Goal: Feedback & Contribution: Leave review/rating

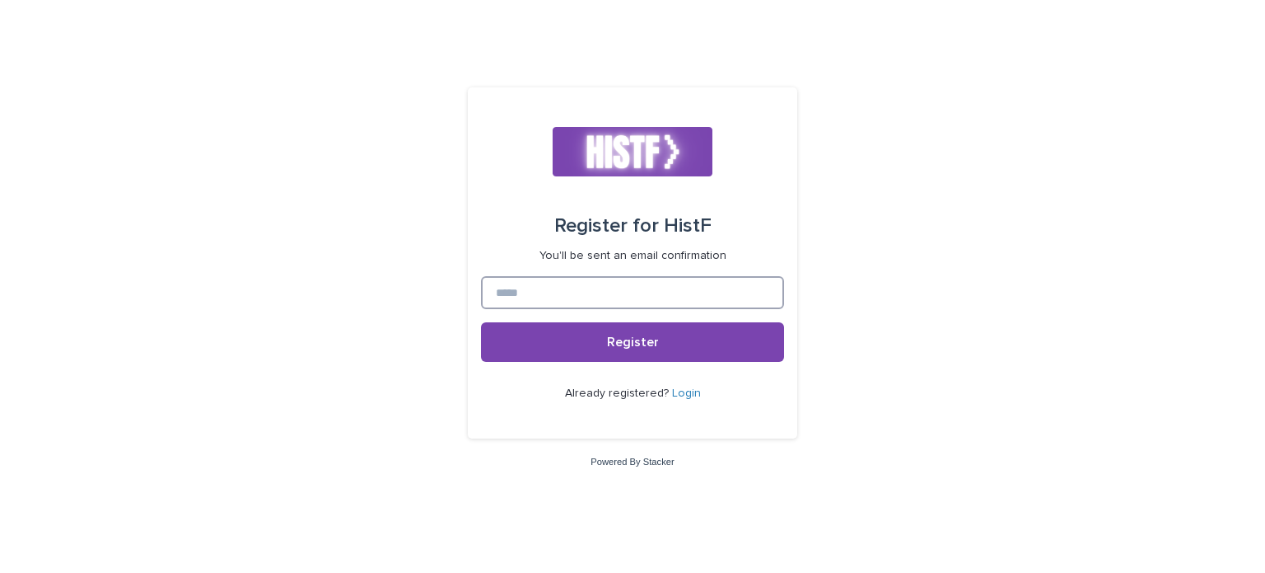
click at [677, 286] on input at bounding box center [632, 292] width 303 height 33
paste input "**********"
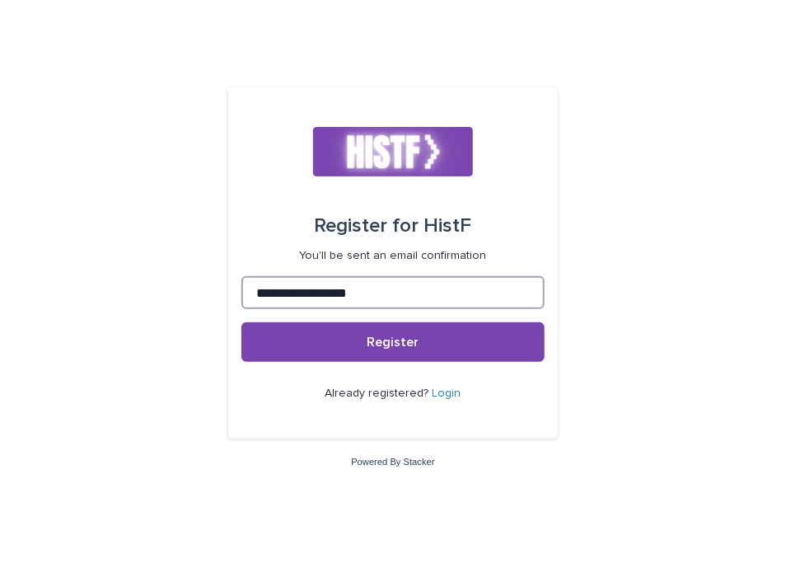
type input "**********"
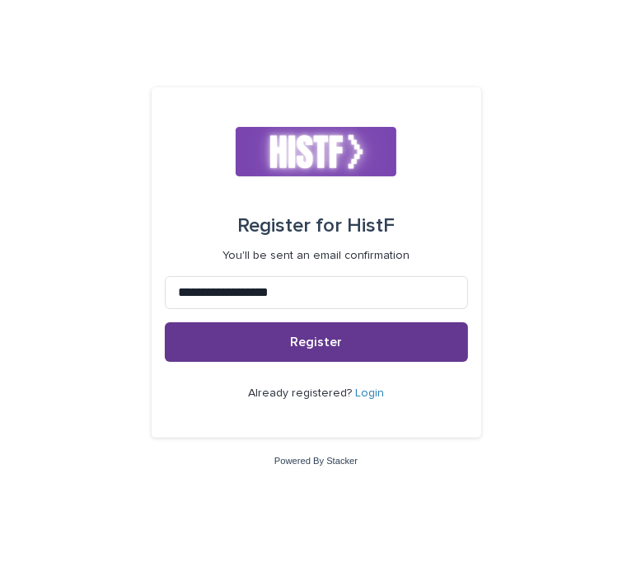
click at [248, 351] on button "Register" at bounding box center [316, 342] width 303 height 40
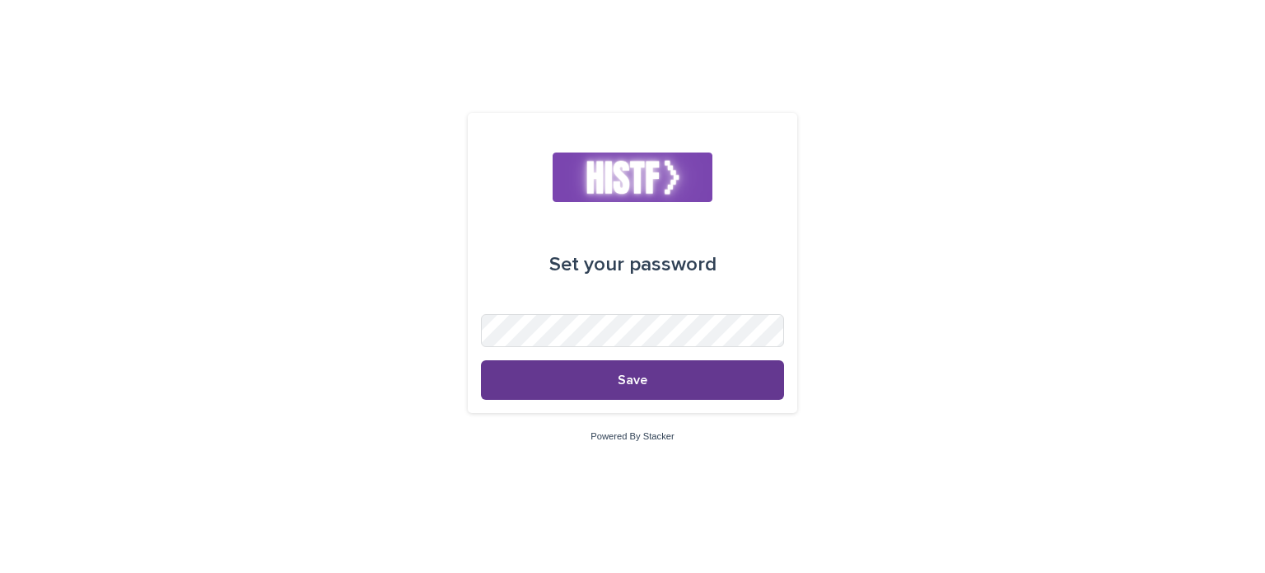
click at [672, 392] on button "Save" at bounding box center [632, 380] width 303 height 40
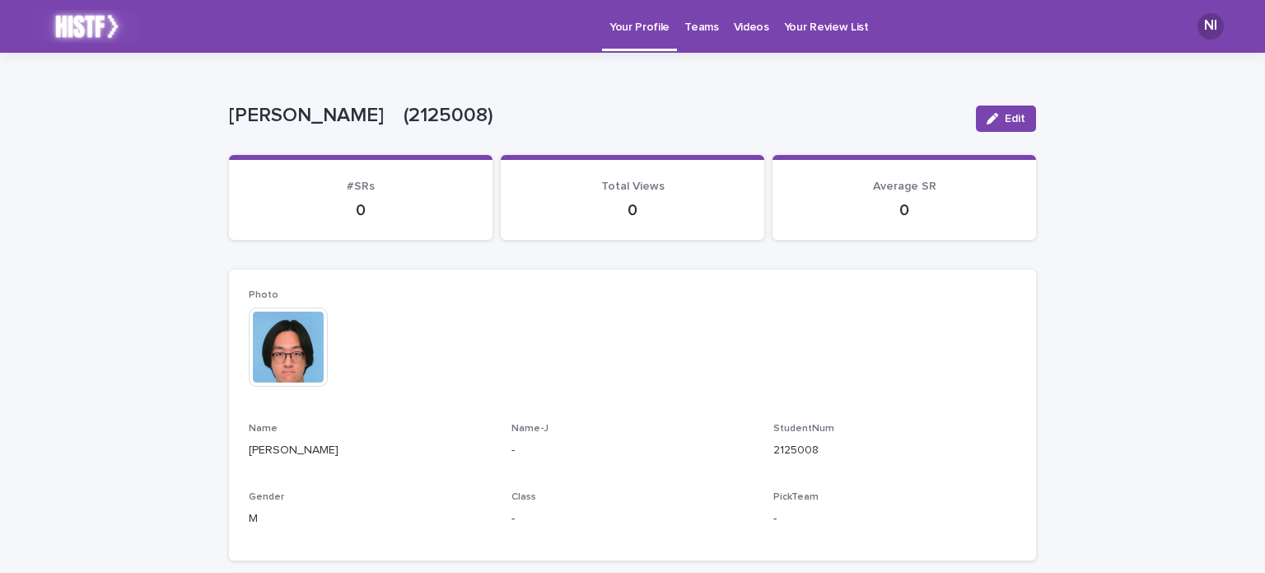
click at [734, 18] on p "Videos" at bounding box center [751, 17] width 35 height 35
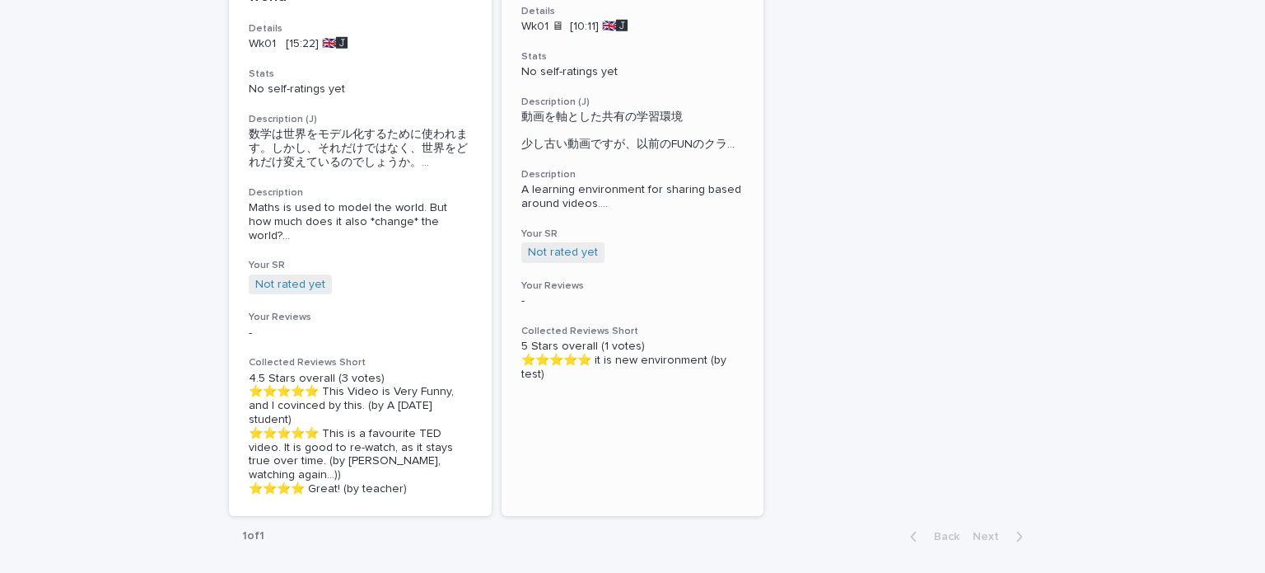
scroll to position [341, 0]
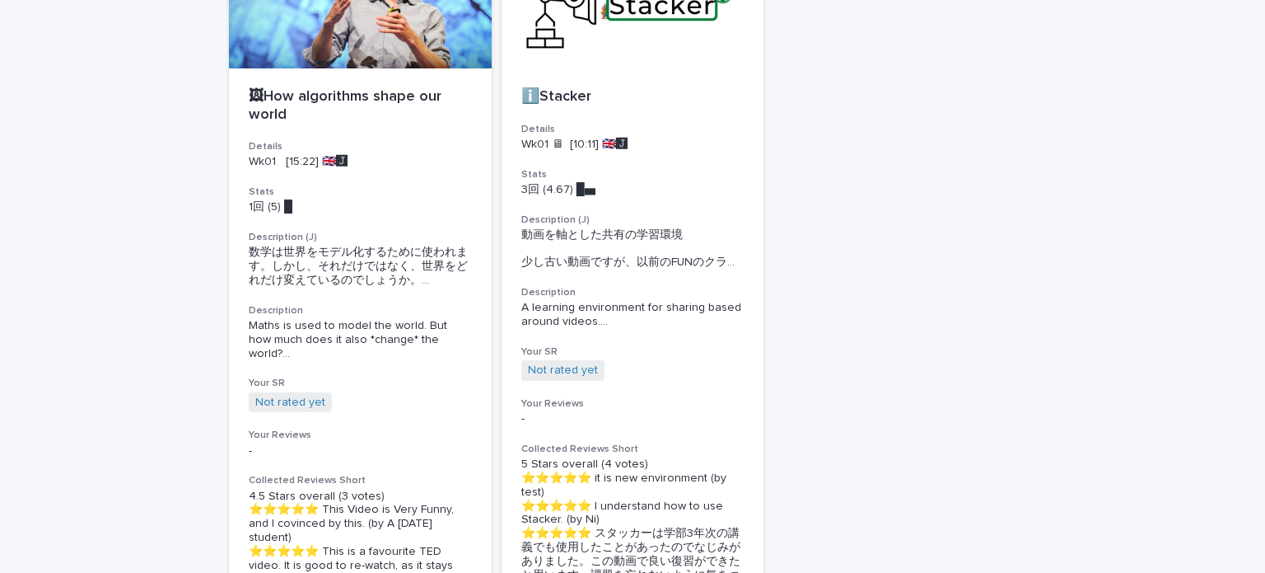
scroll to position [412, 0]
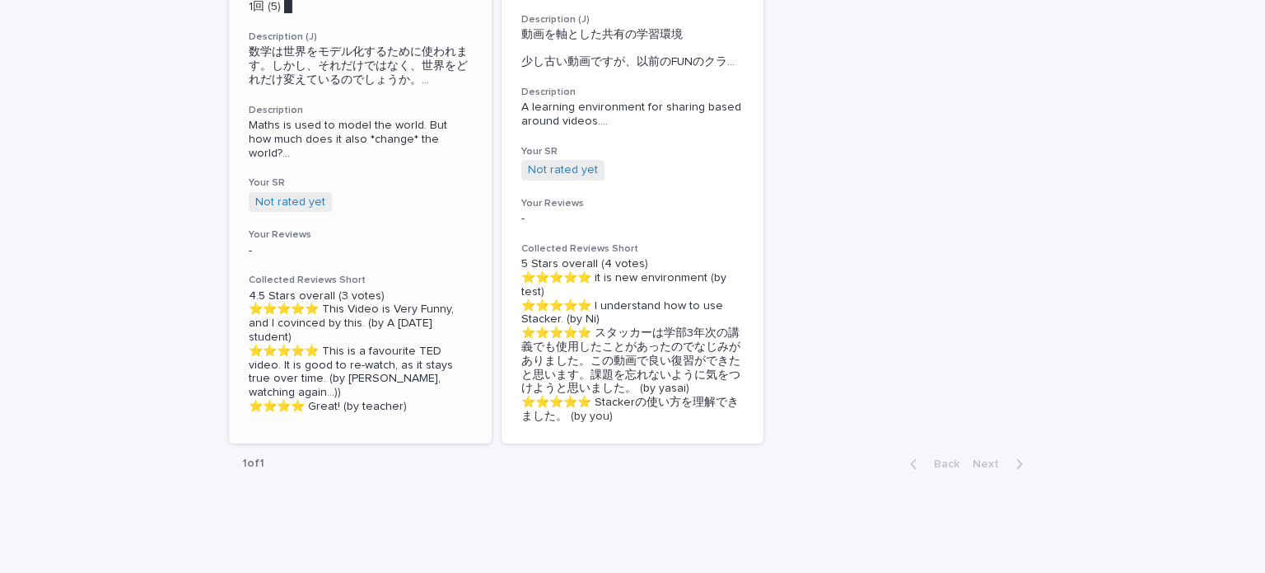
click at [371, 235] on h3 "Your Reviews" at bounding box center [360, 234] width 223 height 13
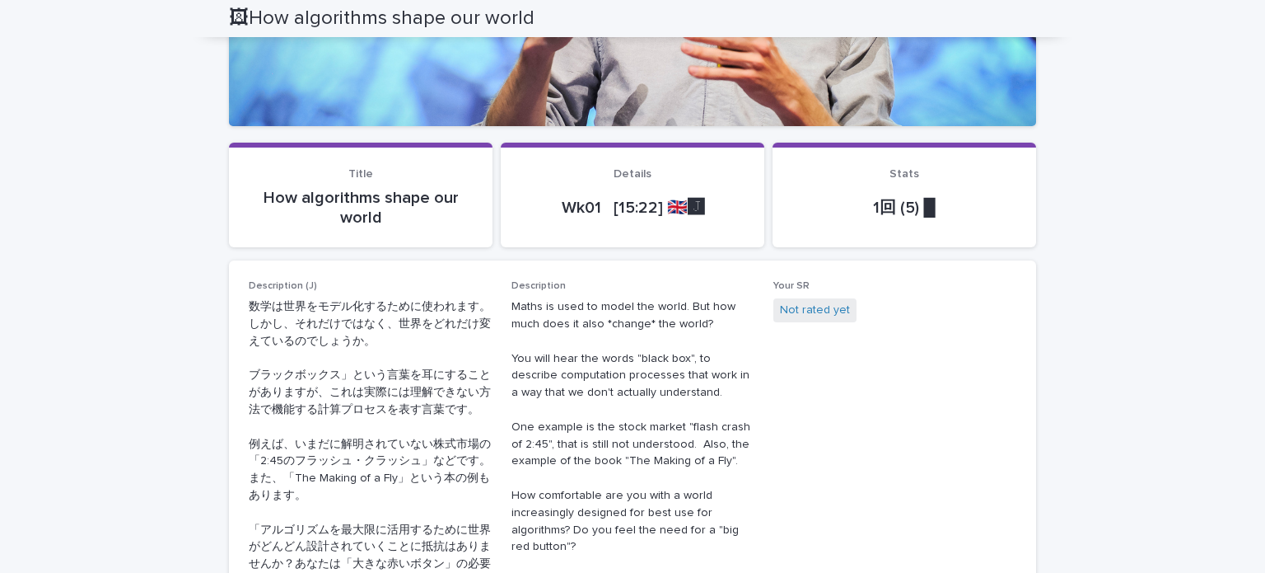
scroll to position [337, 0]
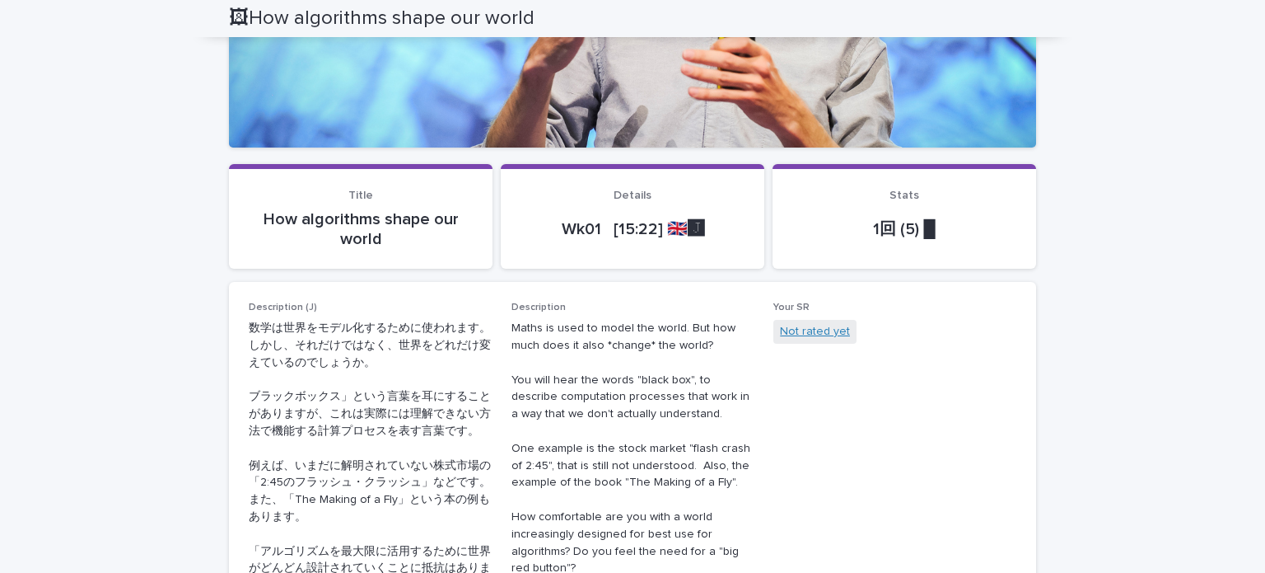
click at [793, 334] on link "Not rated yet" at bounding box center [815, 331] width 70 height 17
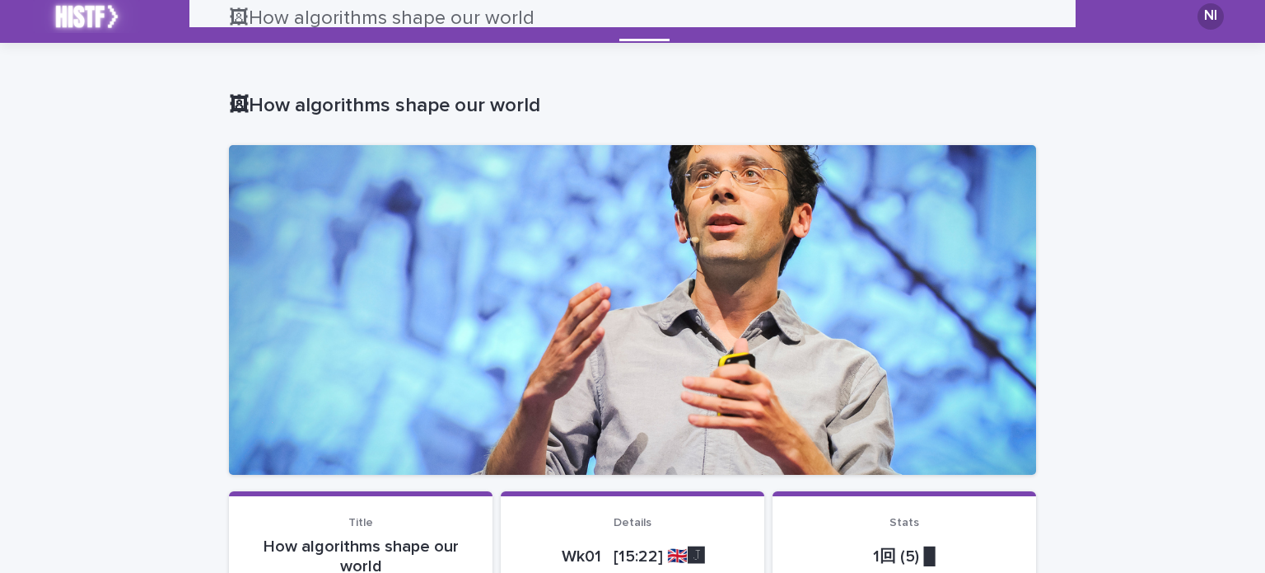
scroll to position [7, 0]
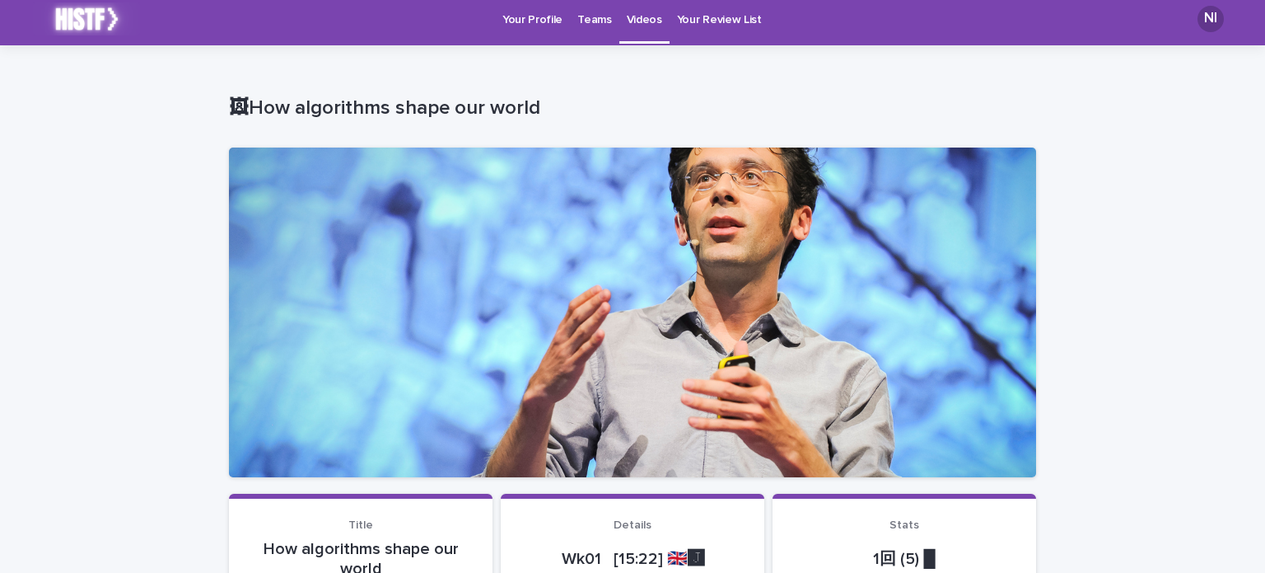
click at [683, 26] on link "Your Review List" at bounding box center [720, 18] width 100 height 51
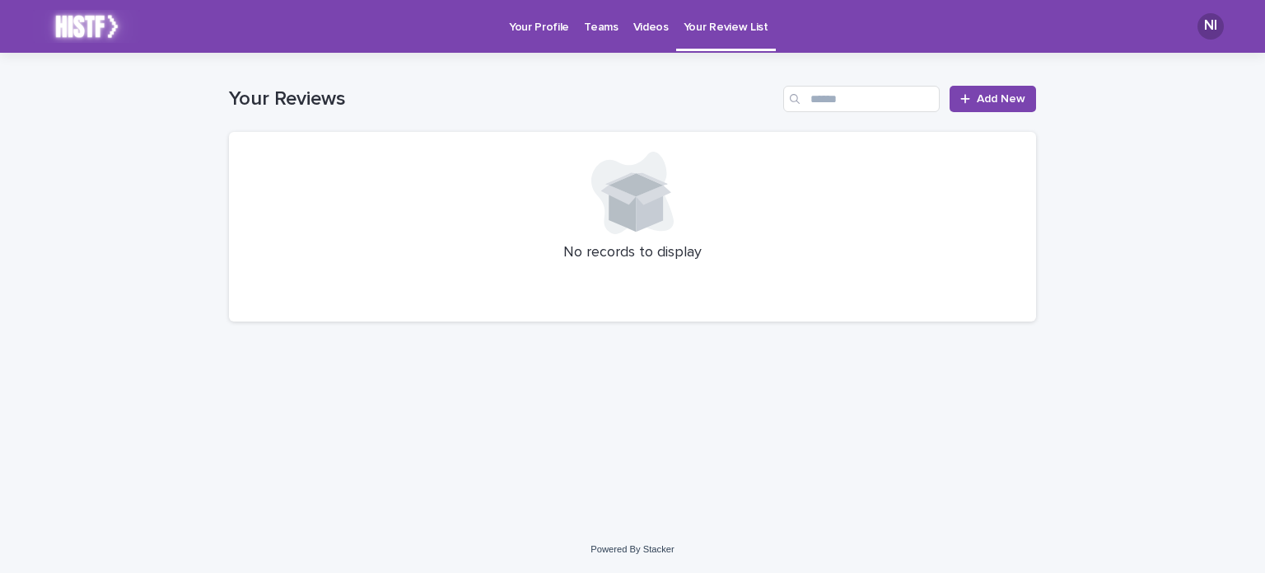
click at [634, 20] on p "Videos" at bounding box center [651, 17] width 35 height 35
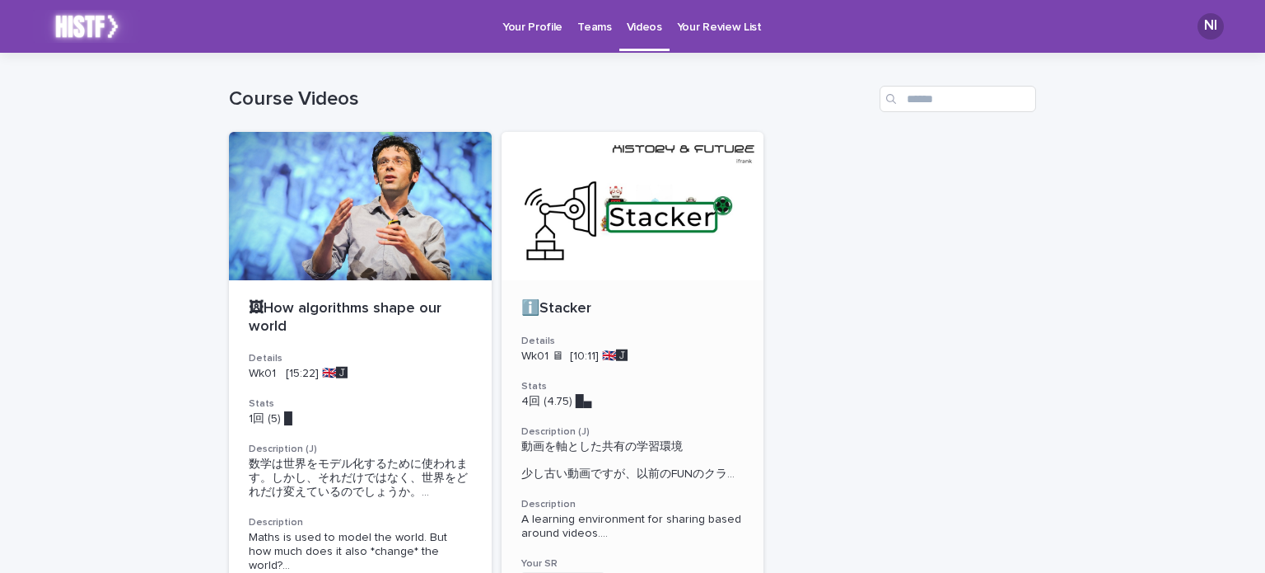
click at [623, 208] on div at bounding box center [633, 206] width 263 height 148
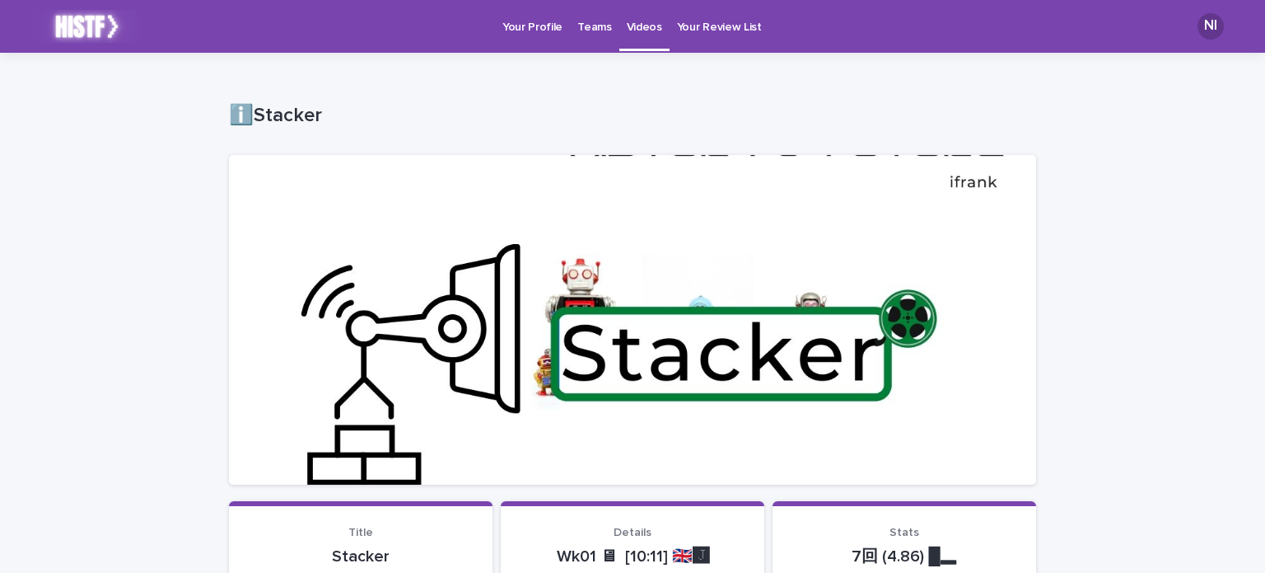
click at [635, 28] on p "Videos" at bounding box center [644, 17] width 35 height 35
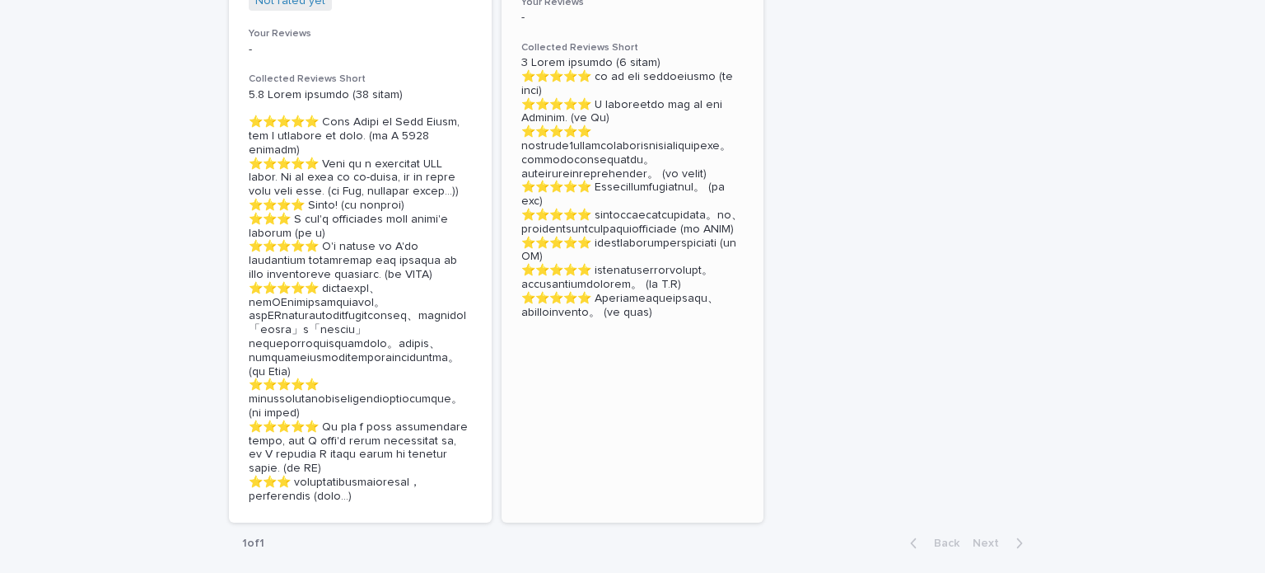
scroll to position [659, 0]
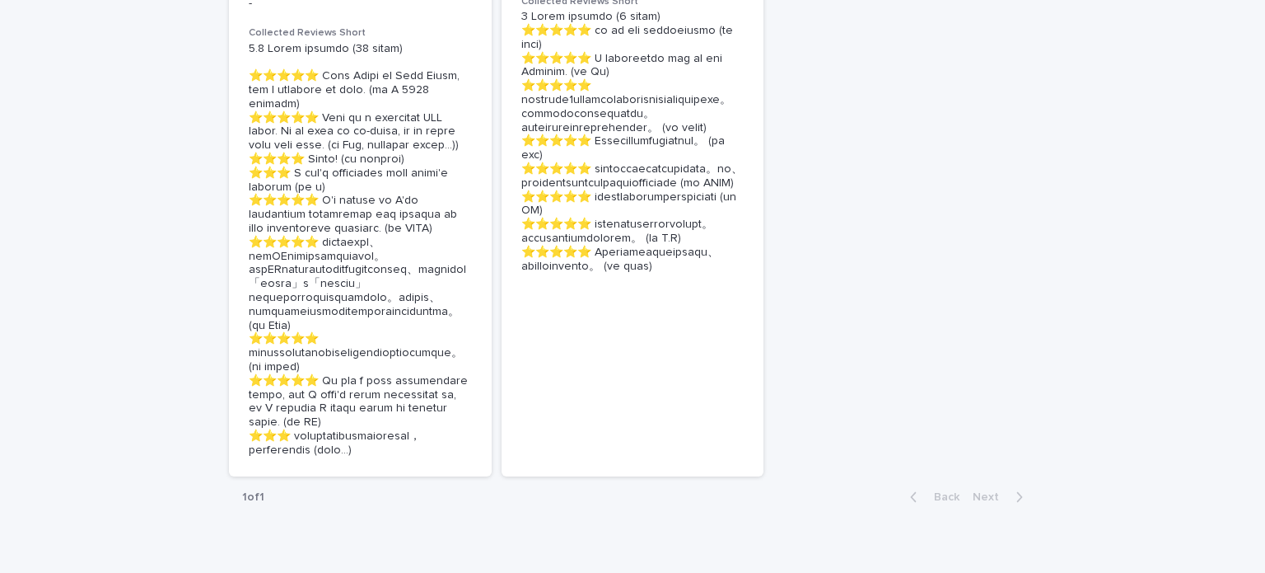
drag, startPoint x: 1213, startPoint y: 0, endPoint x: 1023, endPoint y: 127, distance: 228.0
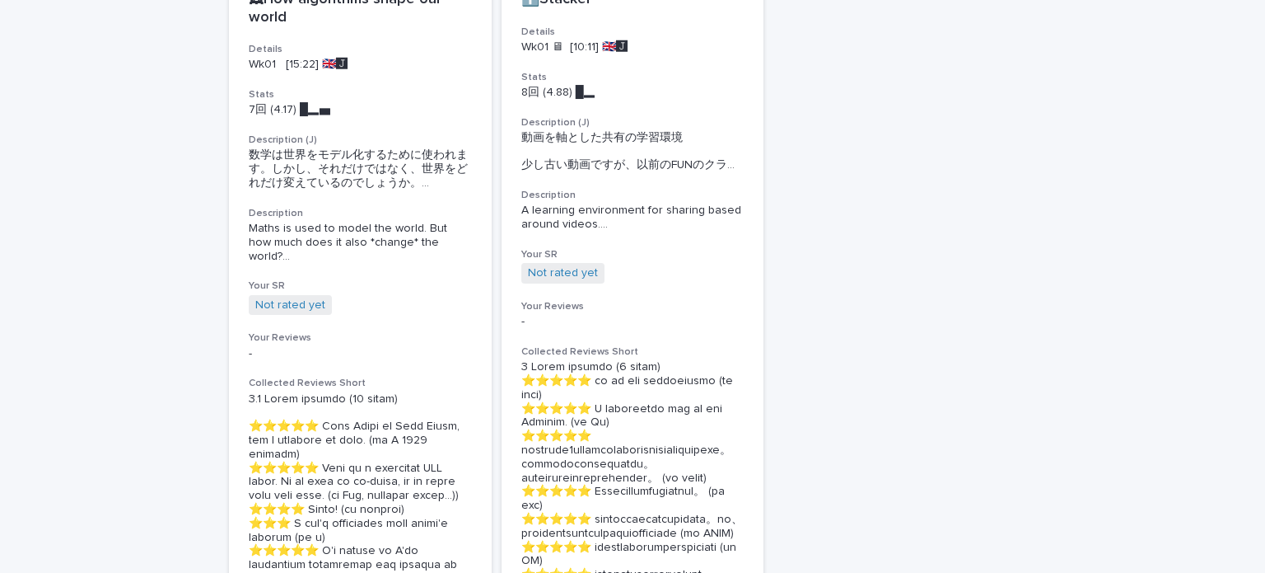
scroll to position [330, 0]
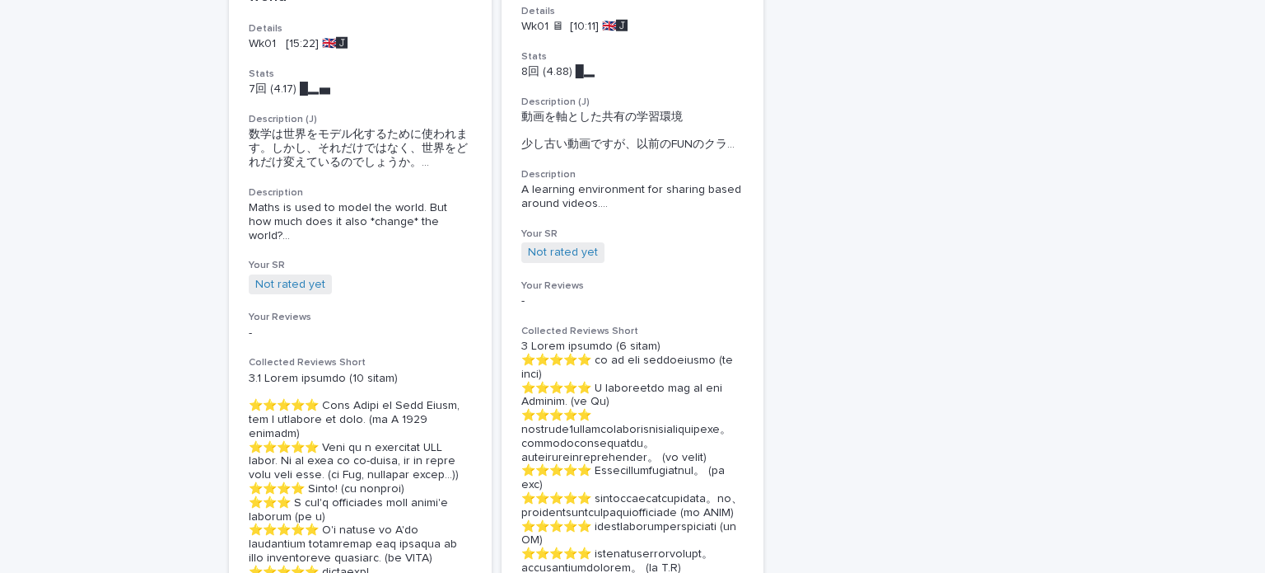
click at [671, 105] on h3 "Description (J)" at bounding box center [632, 102] width 223 height 13
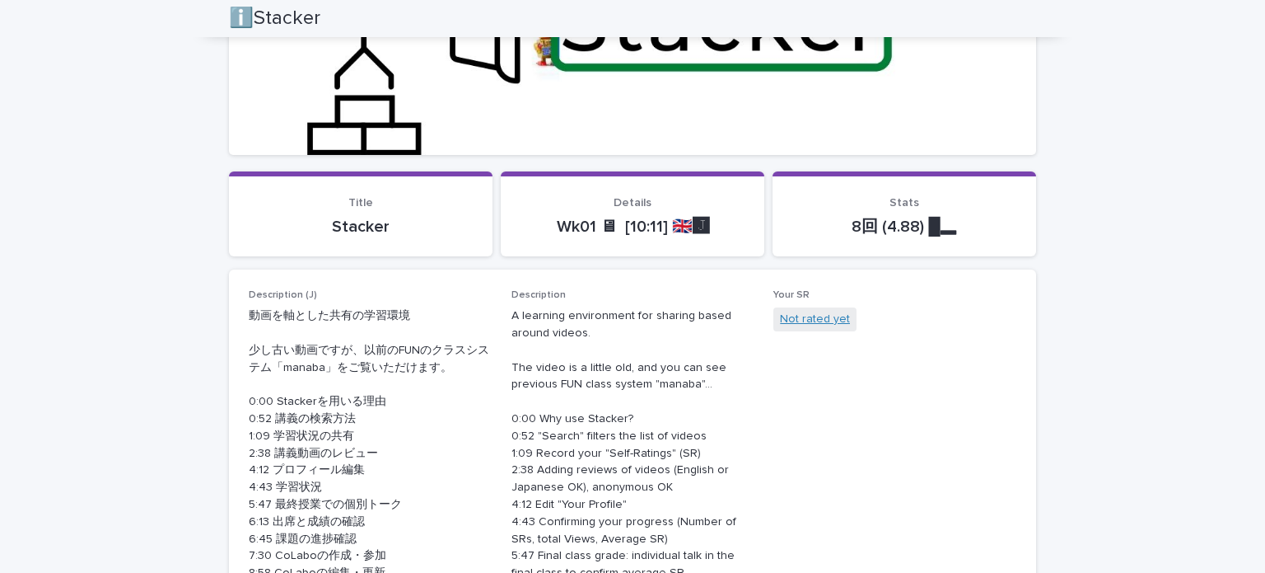
click at [808, 319] on link "Not rated yet" at bounding box center [815, 319] width 70 height 17
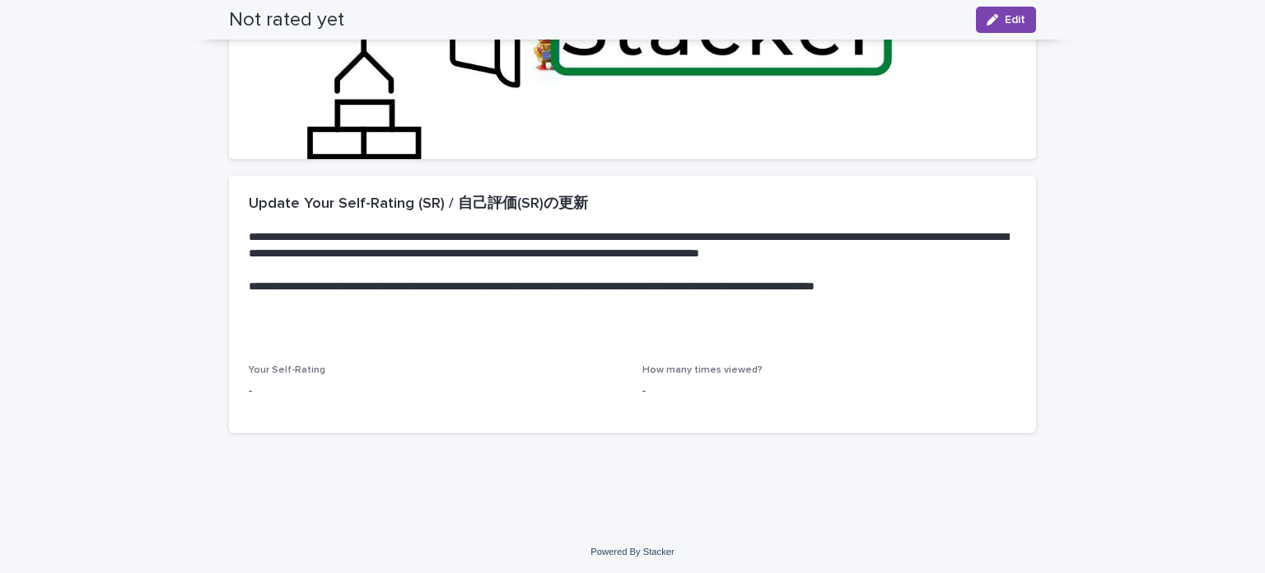
scroll to position [327, 0]
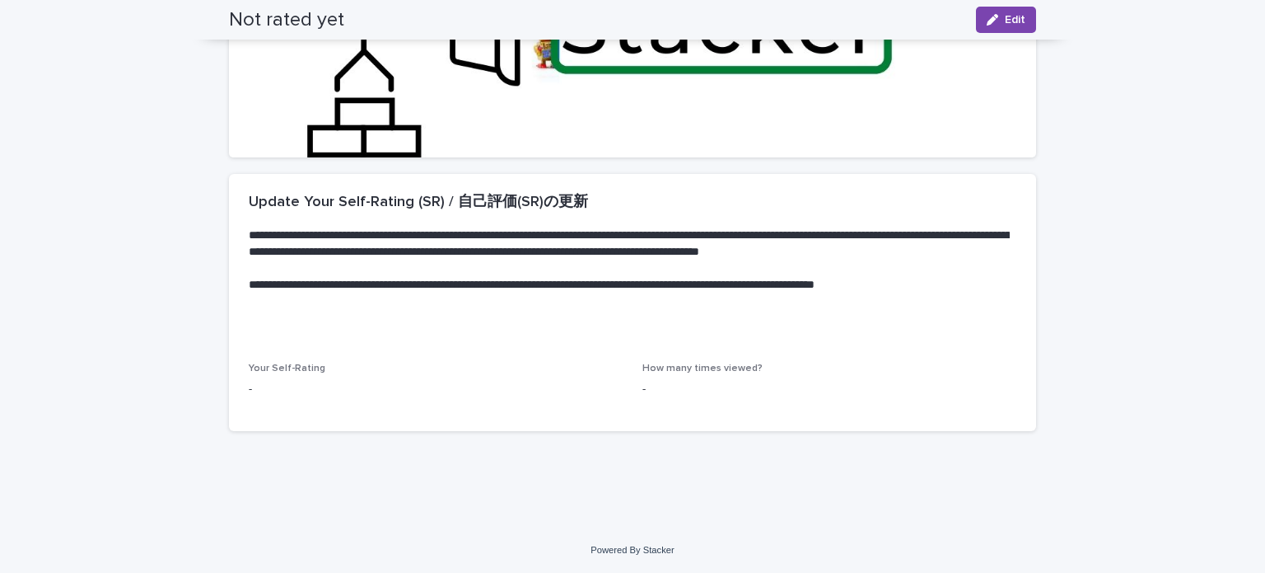
click at [253, 381] on p "-" at bounding box center [436, 389] width 374 height 17
click at [237, 392] on div "Your Self-Rating - How many times viewed? -" at bounding box center [632, 396] width 807 height 68
click at [277, 365] on span "Your Self-Rating" at bounding box center [287, 368] width 77 height 10
click at [263, 385] on p "-" at bounding box center [436, 389] width 374 height 17
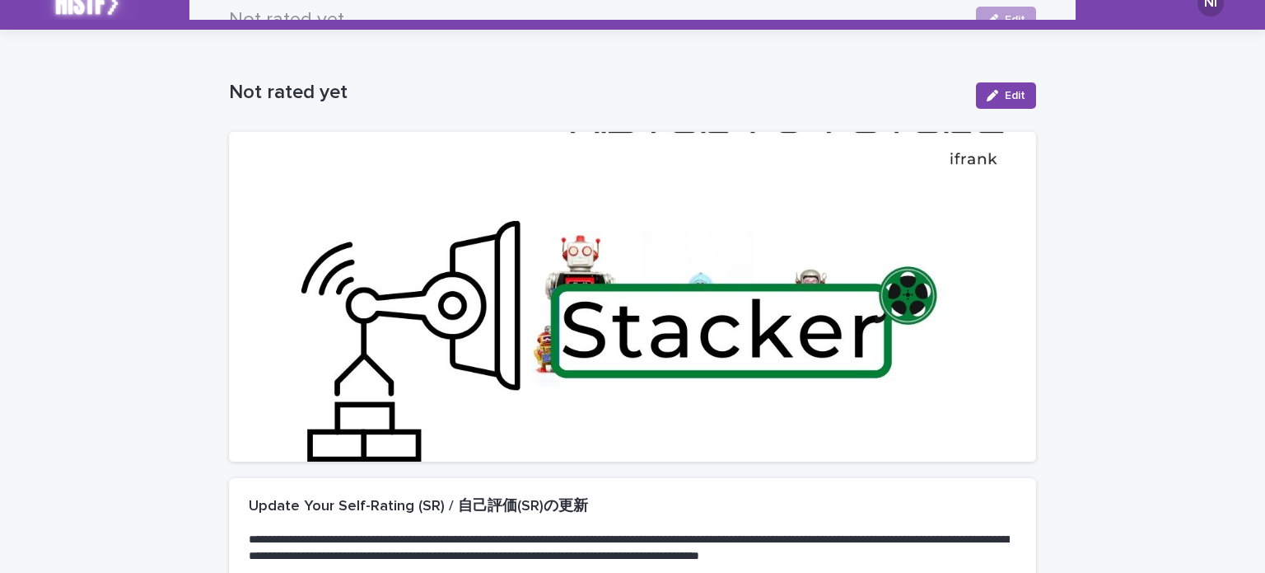
scroll to position [0, 0]
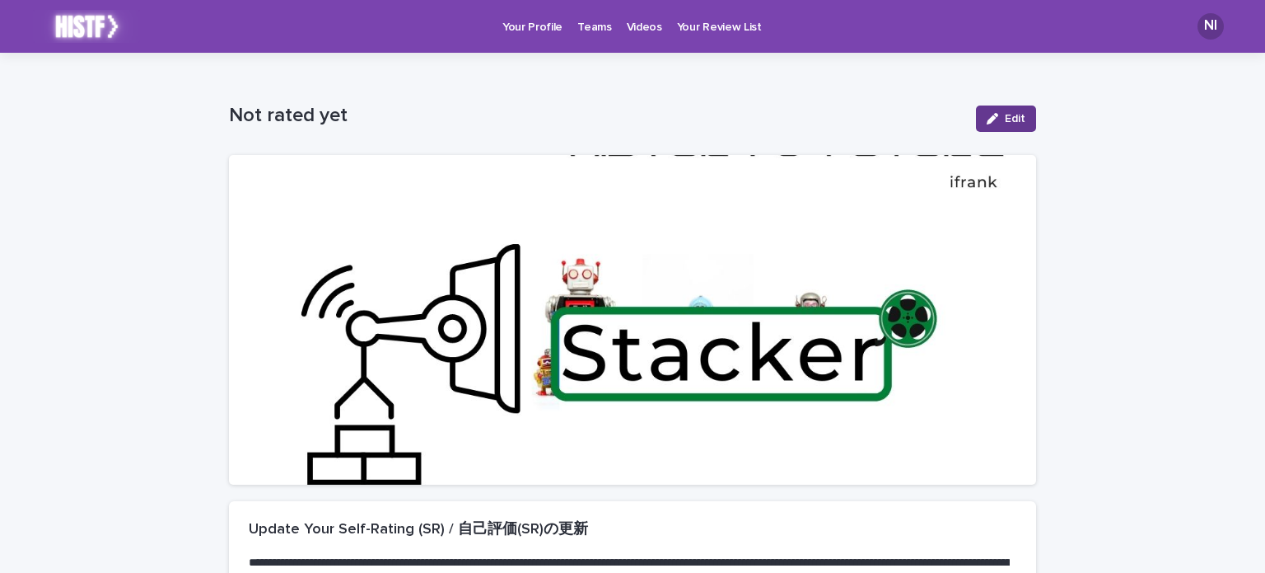
click at [1005, 121] on span "Edit" at bounding box center [1015, 119] width 21 height 12
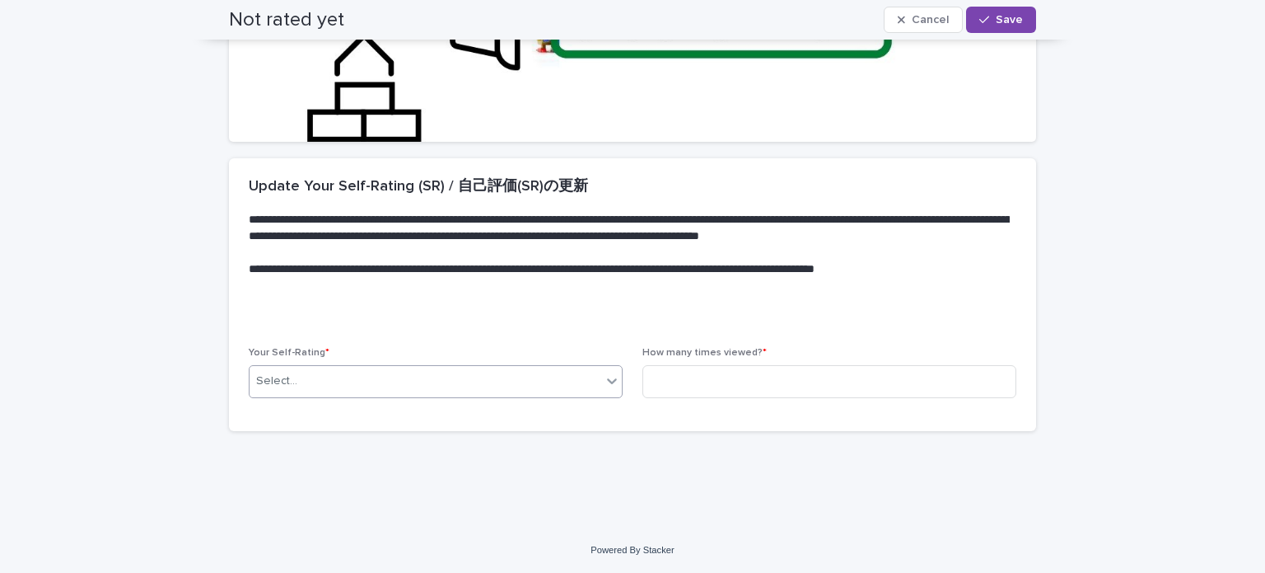
click at [426, 376] on div "Select..." at bounding box center [426, 380] width 352 height 27
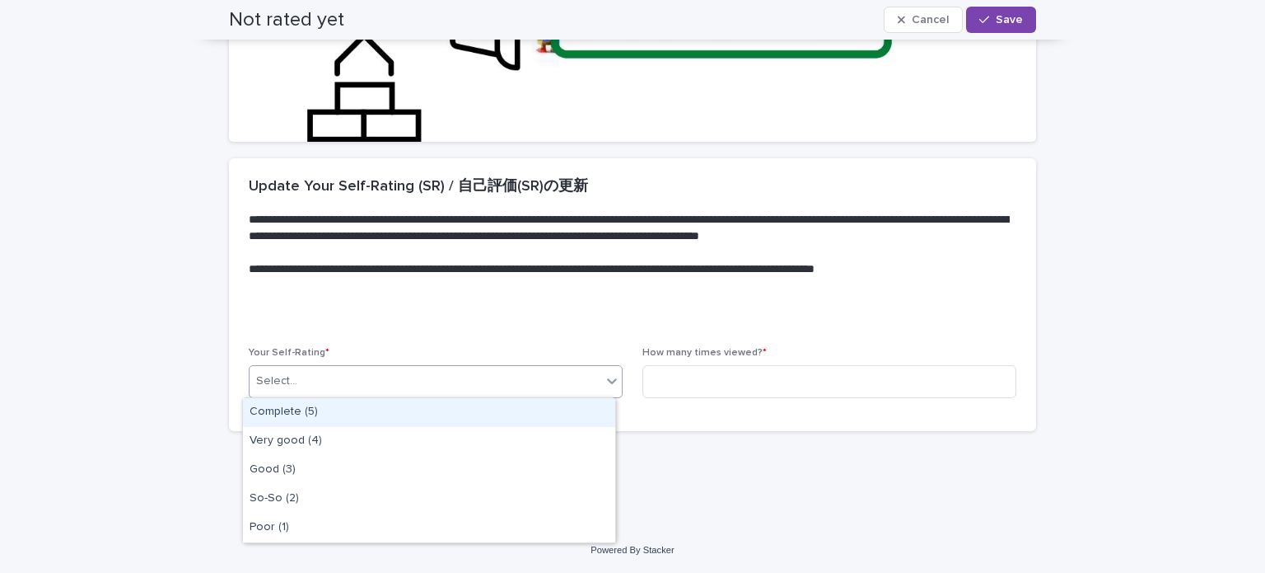
click at [415, 408] on div "Complete (5)" at bounding box center [429, 412] width 372 height 29
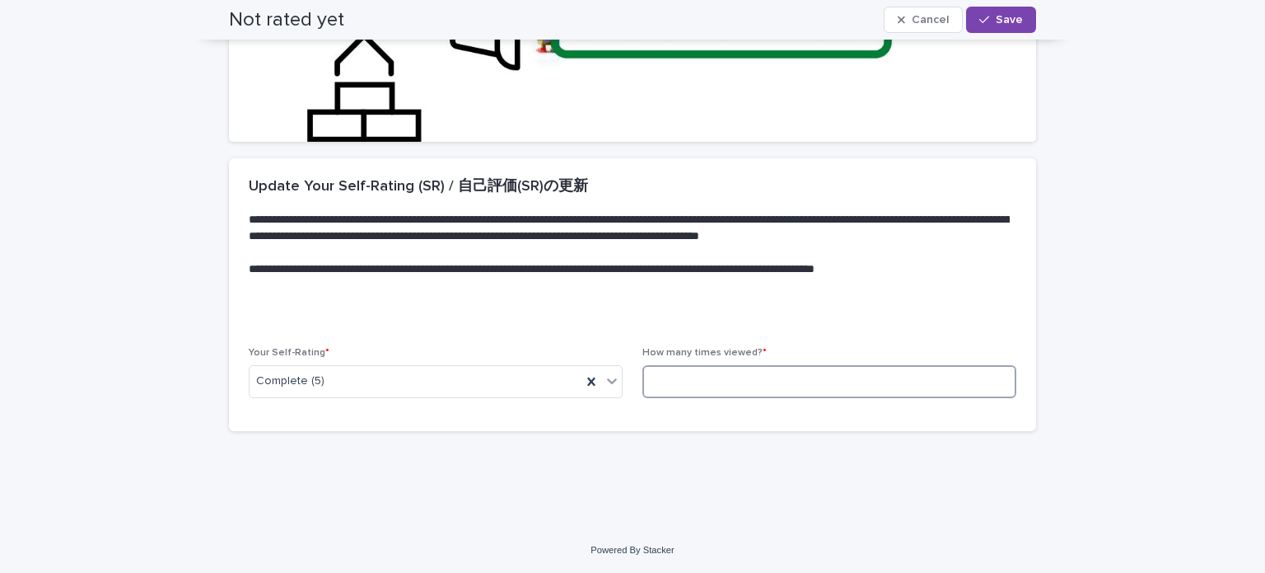
click at [728, 388] on input at bounding box center [830, 381] width 374 height 33
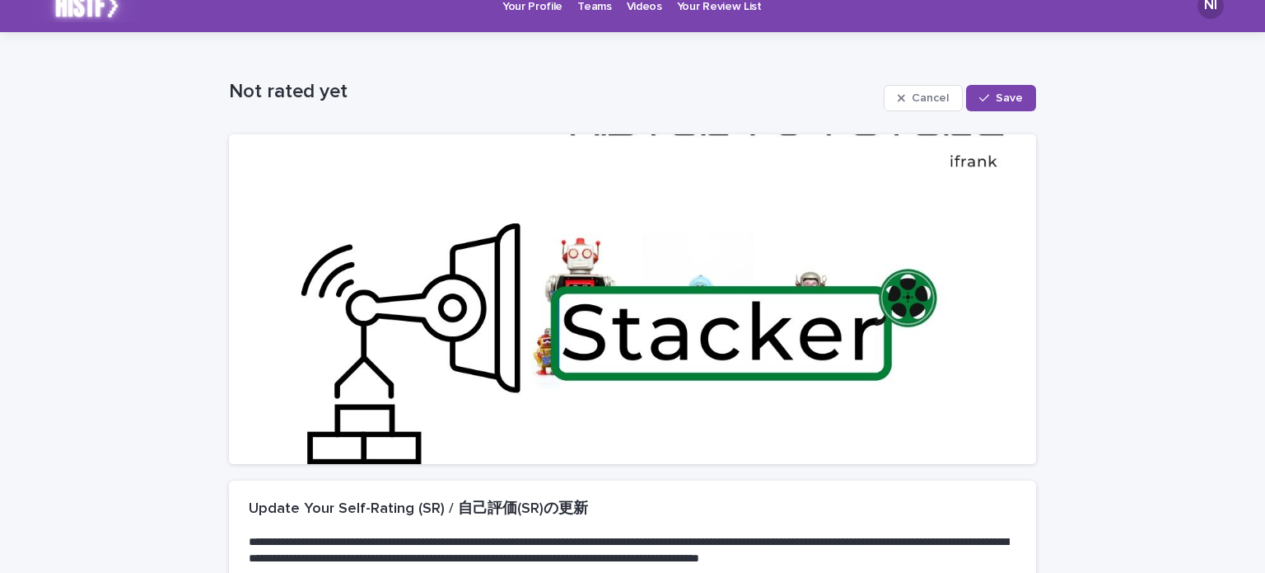
scroll to position [0, 0]
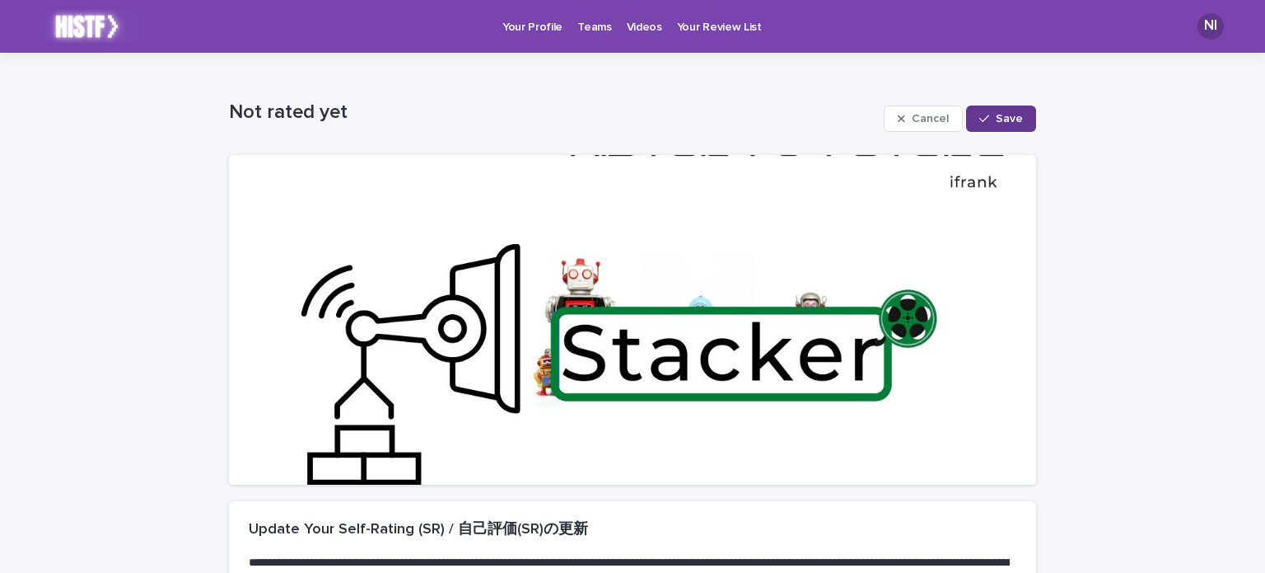
type input "*"
click at [989, 119] on div "button" at bounding box center [988, 119] width 16 height 12
click at [629, 28] on p "Videos" at bounding box center [644, 17] width 35 height 35
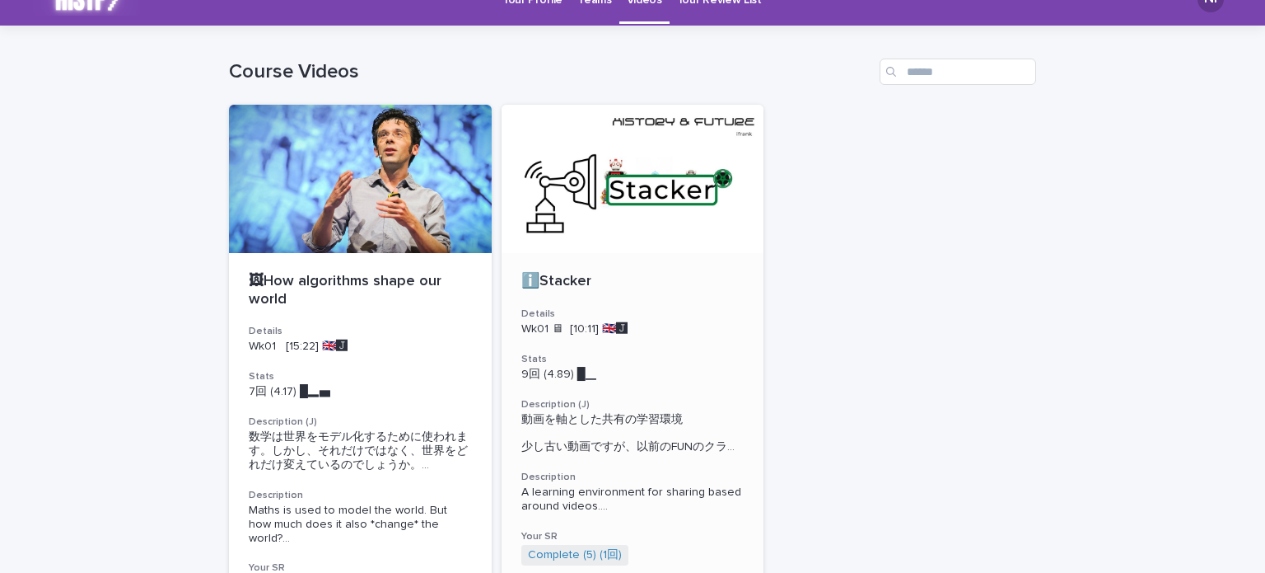
scroll to position [247, 0]
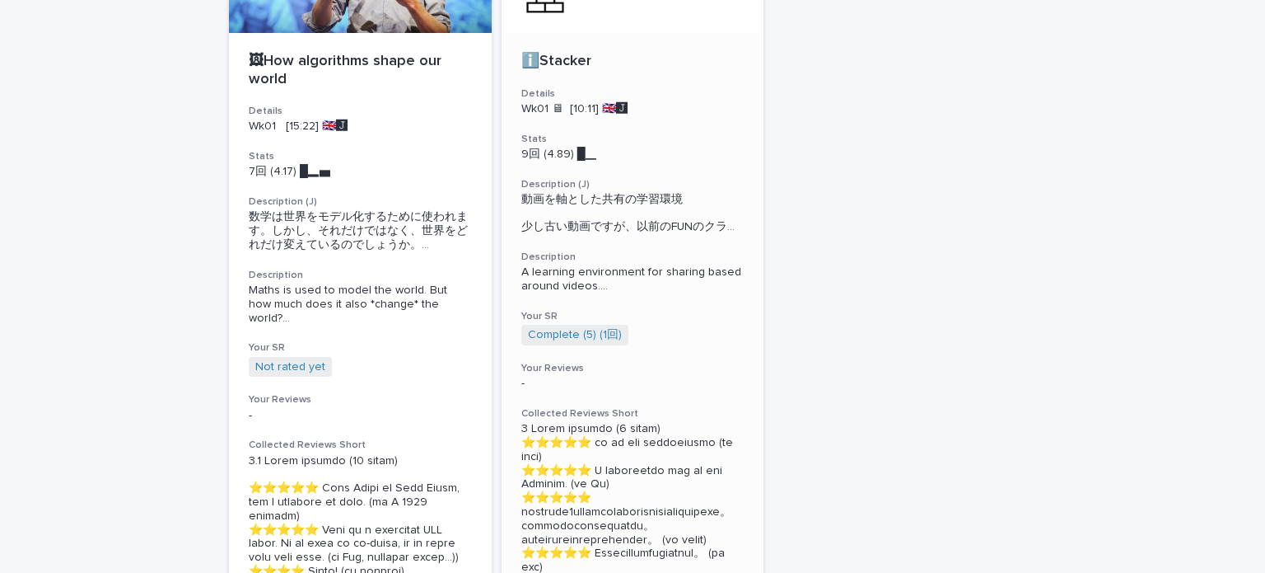
click at [642, 256] on h3 "Description" at bounding box center [632, 256] width 223 height 13
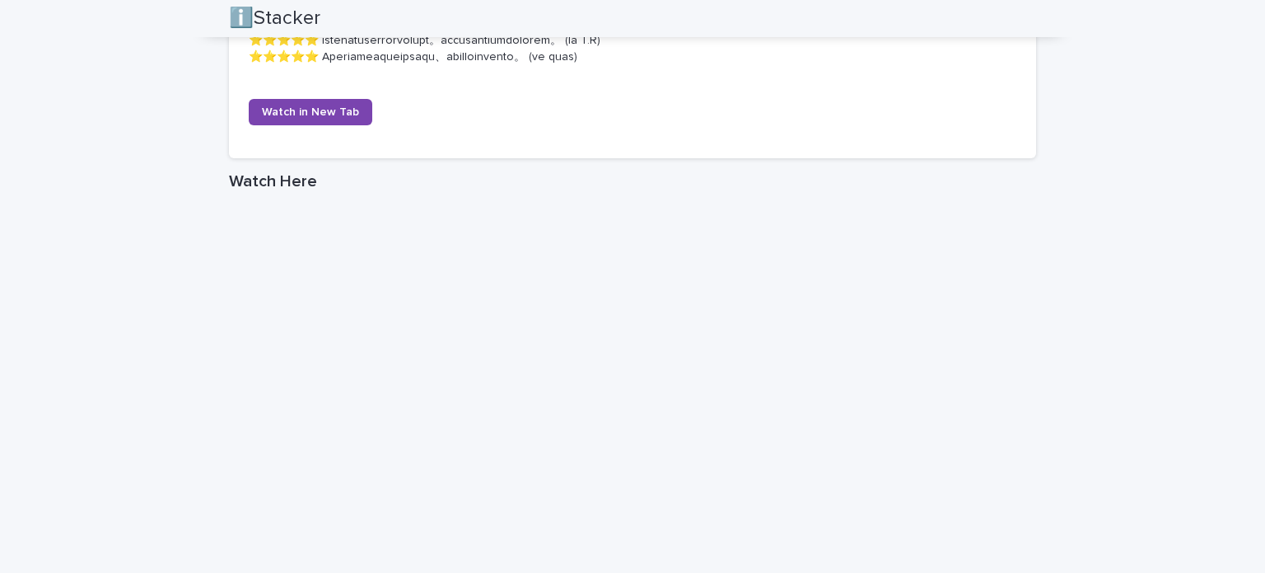
scroll to position [1659, 0]
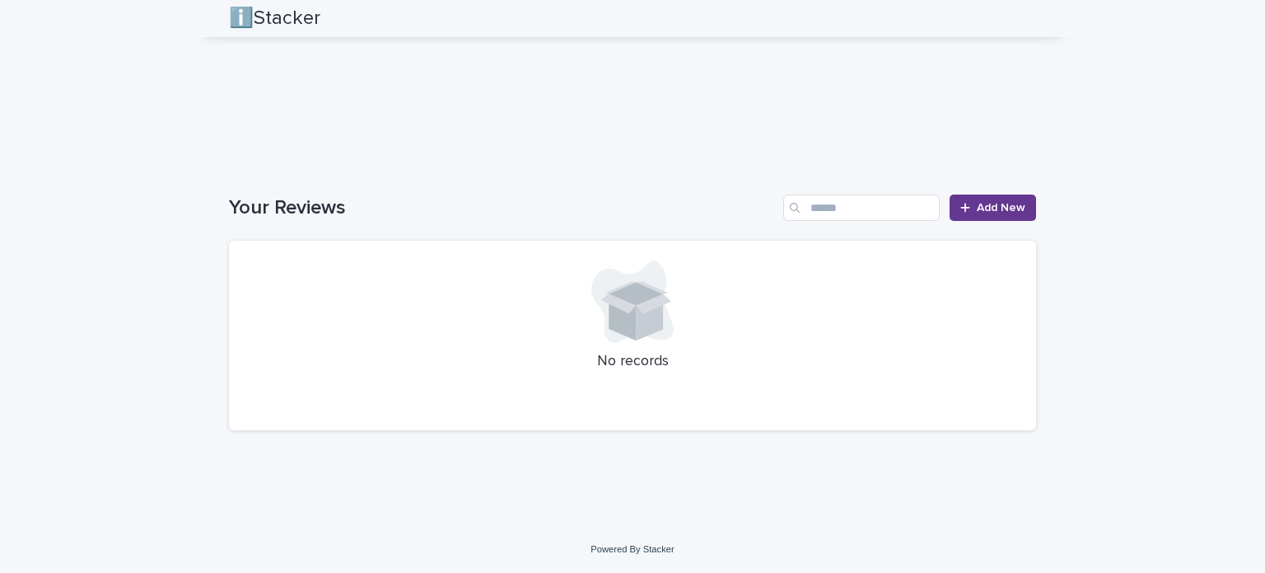
click at [989, 209] on span "Add New" at bounding box center [1001, 208] width 49 height 12
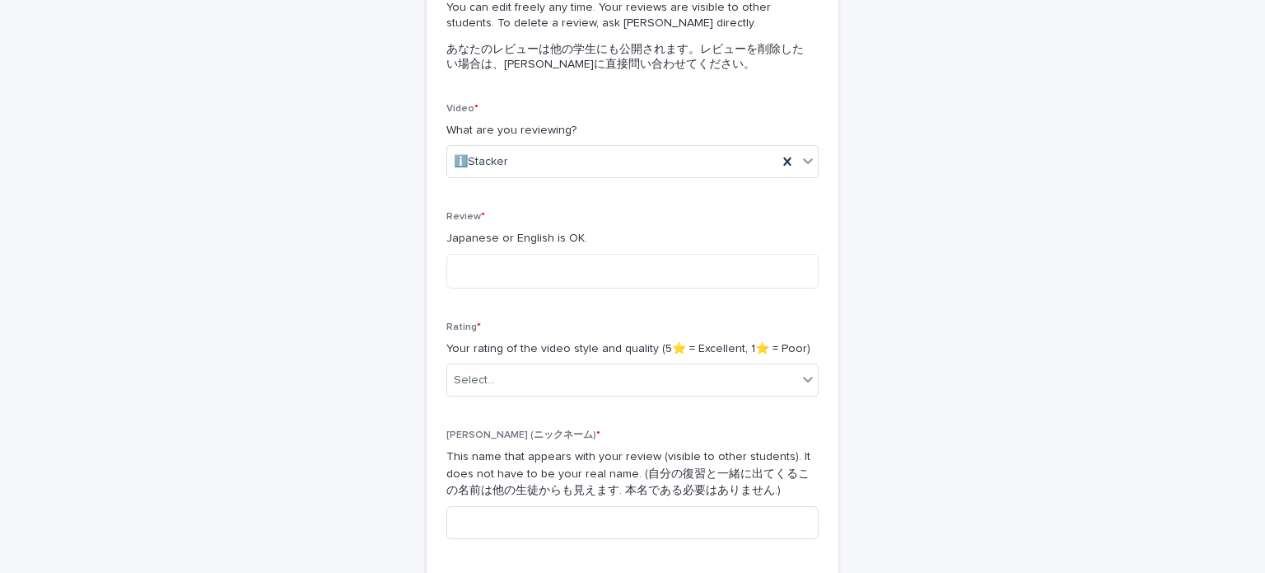
scroll to position [198, 0]
click at [689, 268] on textarea at bounding box center [633, 267] width 372 height 35
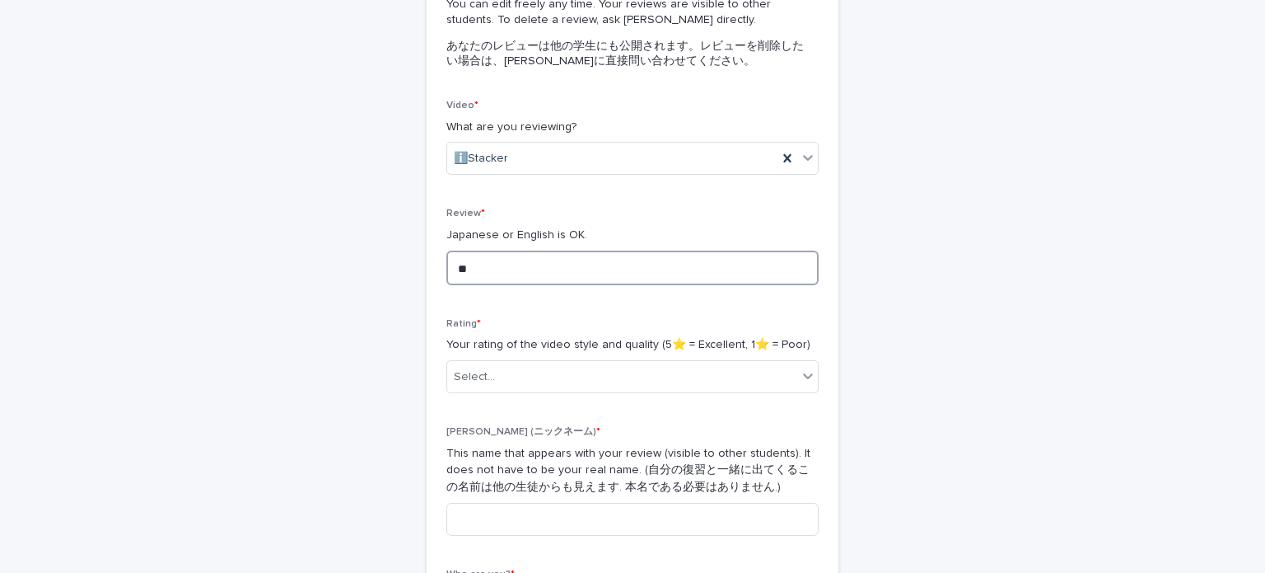
type textarea "*"
type textarea "**********"
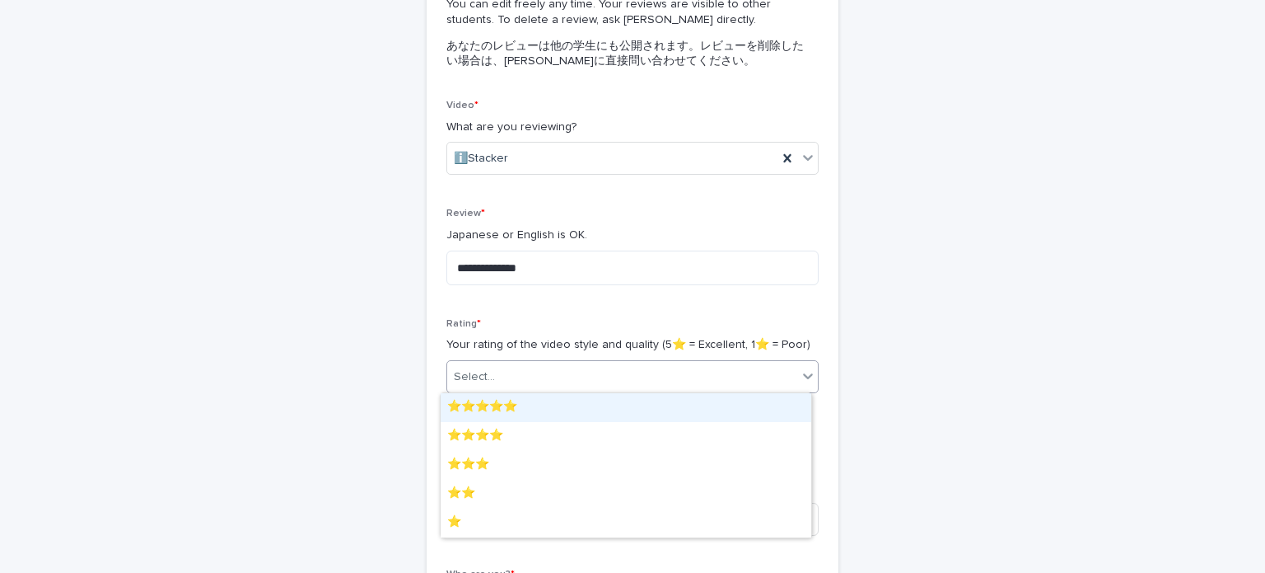
click at [662, 380] on div "Select..." at bounding box center [622, 376] width 350 height 27
click at [623, 405] on div "⭐️⭐️⭐️⭐️⭐️" at bounding box center [626, 407] width 371 height 29
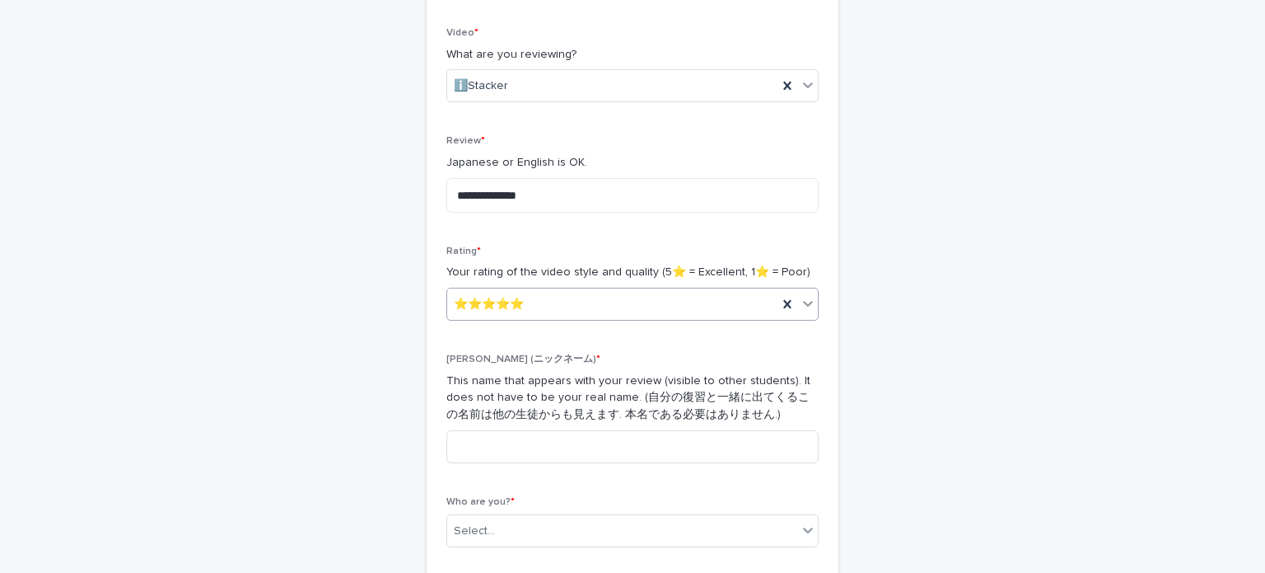
scroll to position [280, 0]
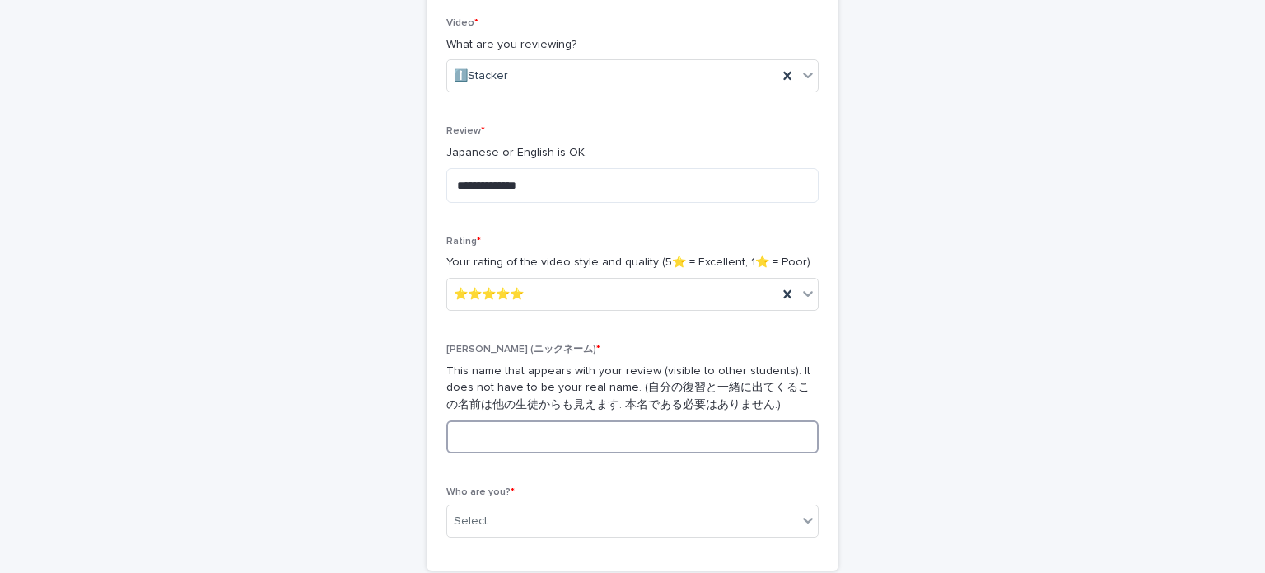
click at [616, 433] on input at bounding box center [633, 436] width 372 height 33
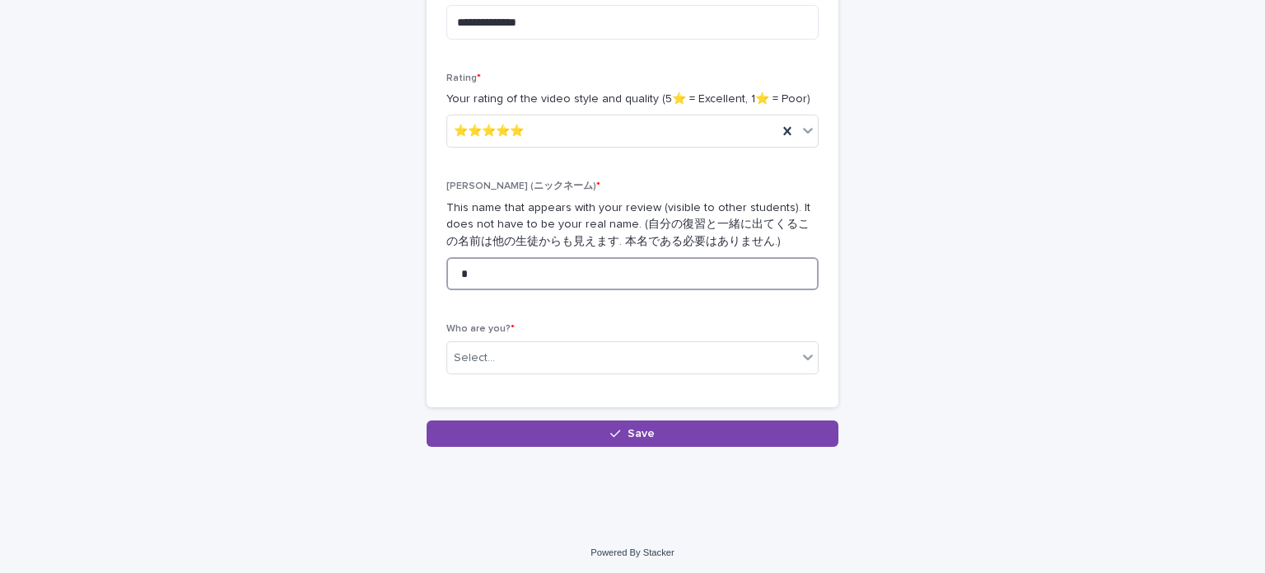
scroll to position [445, 0]
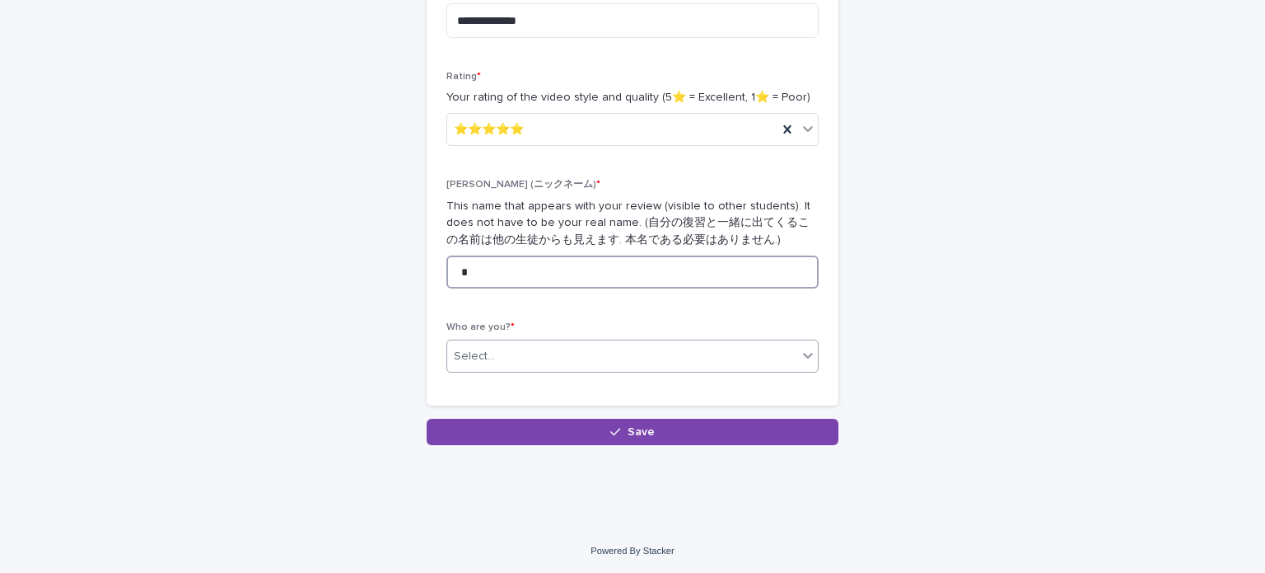
type input "*"
click at [577, 339] on div "Select..." at bounding box center [633, 355] width 372 height 33
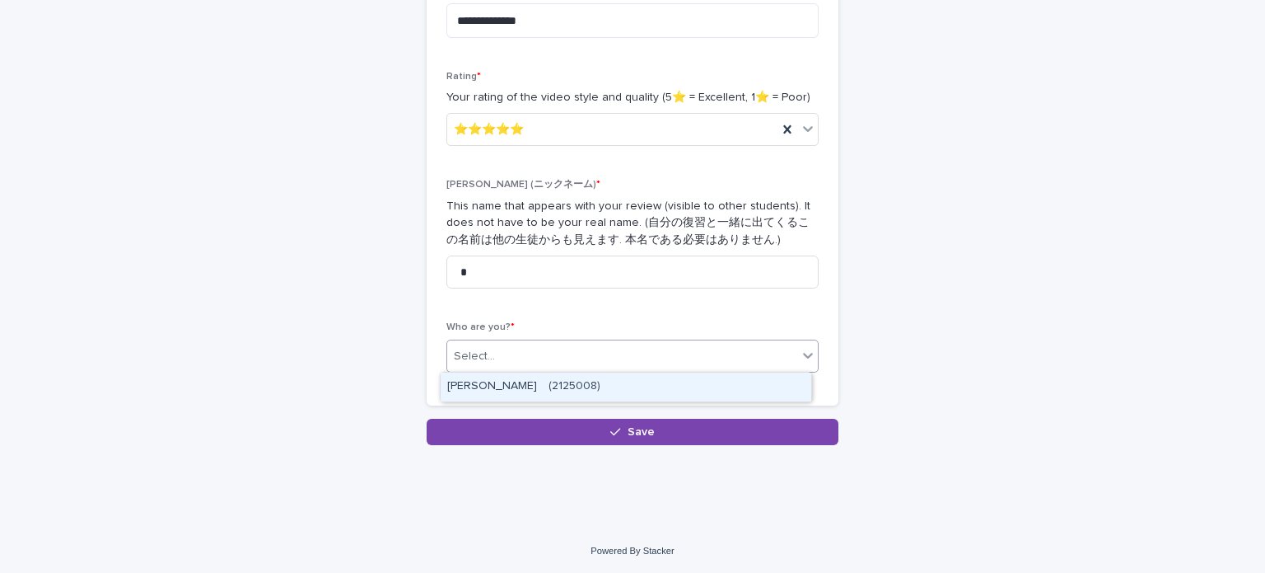
click at [575, 381] on div "[PERSON_NAME]　(2125008)" at bounding box center [626, 386] width 371 height 29
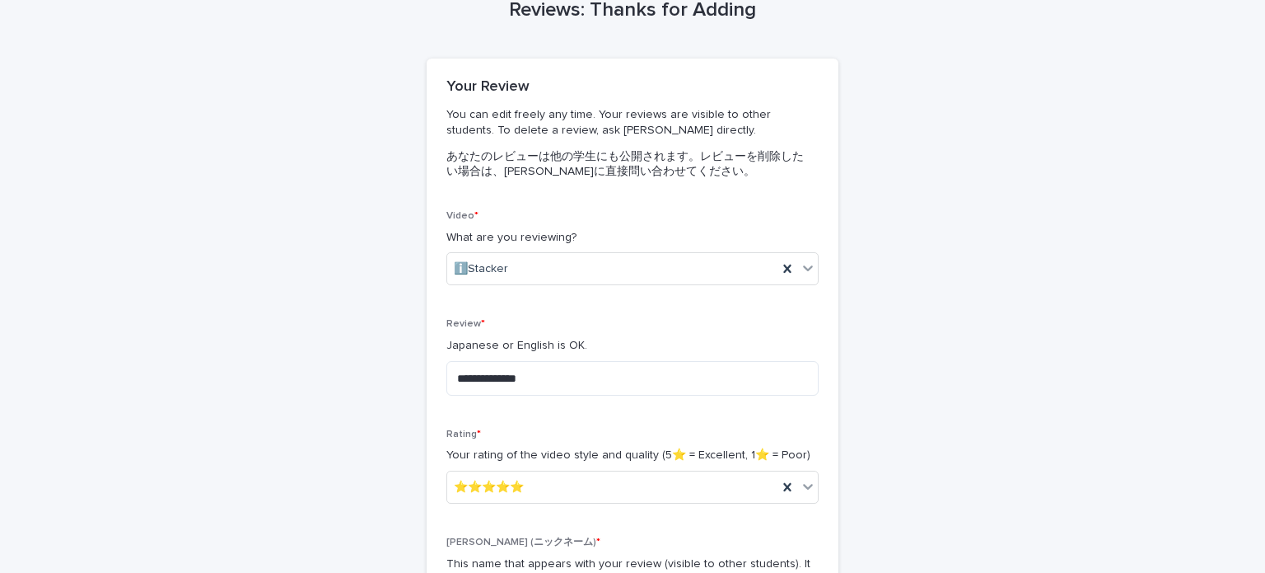
scroll to position [33, 0]
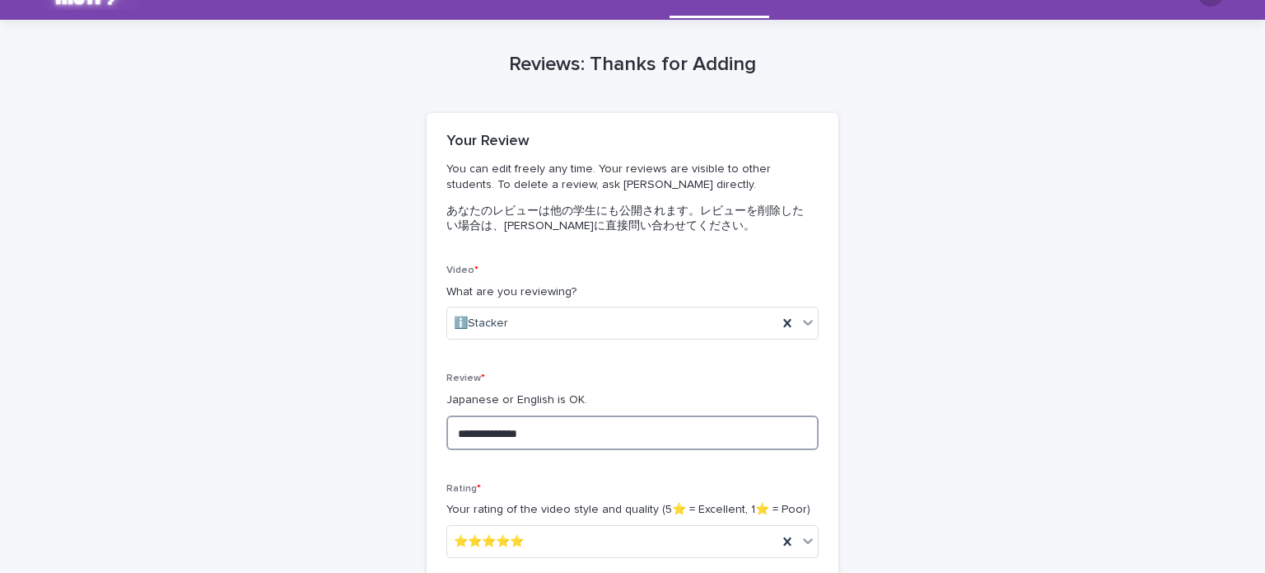
drag, startPoint x: 623, startPoint y: 431, endPoint x: 439, endPoint y: 434, distance: 183.7
click at [447, 434] on textarea "**********" at bounding box center [633, 432] width 372 height 35
type textarea "*"
type textarea "**********"
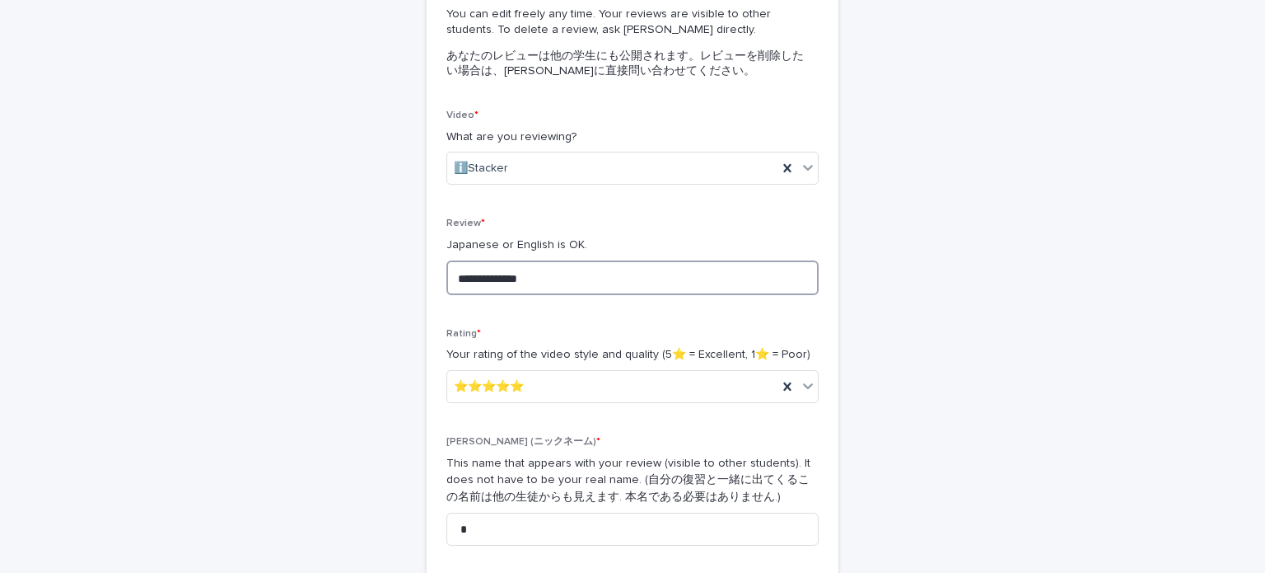
scroll to position [445, 0]
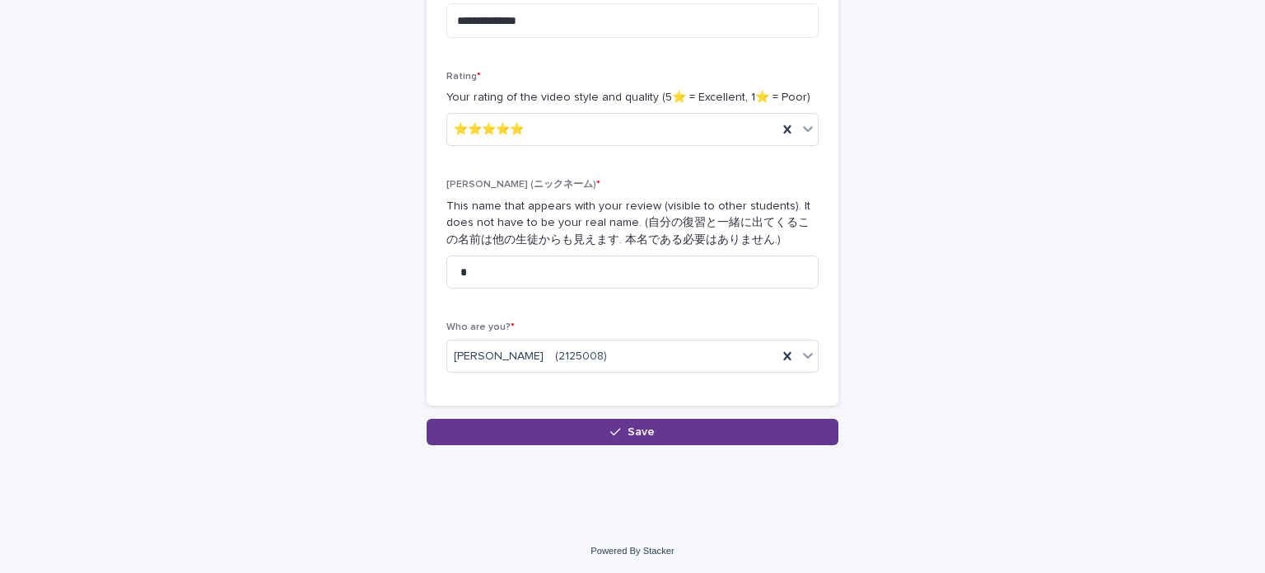
click at [556, 428] on button "Save" at bounding box center [633, 432] width 412 height 26
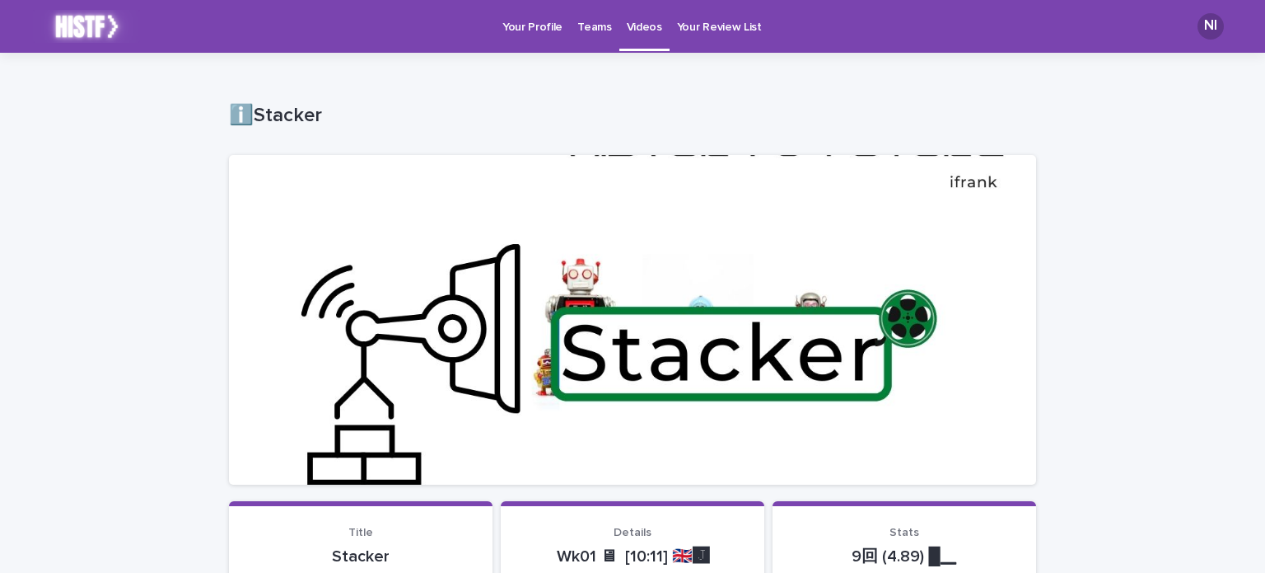
click at [590, 39] on link "Teams" at bounding box center [594, 25] width 49 height 51
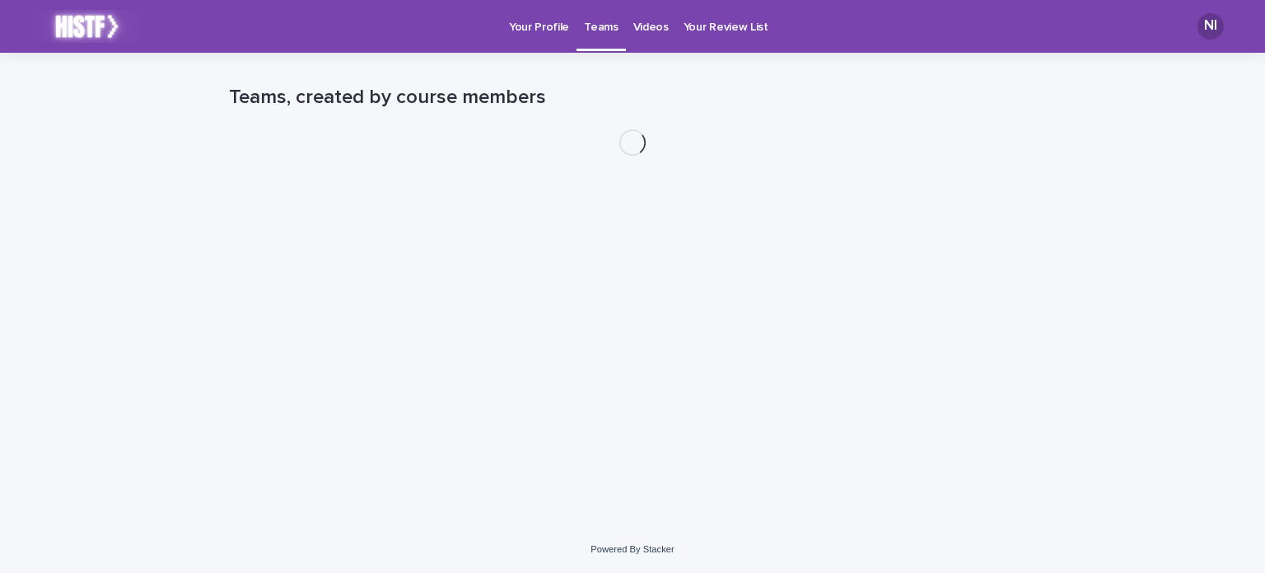
click at [643, 35] on link "Videos" at bounding box center [651, 25] width 50 height 51
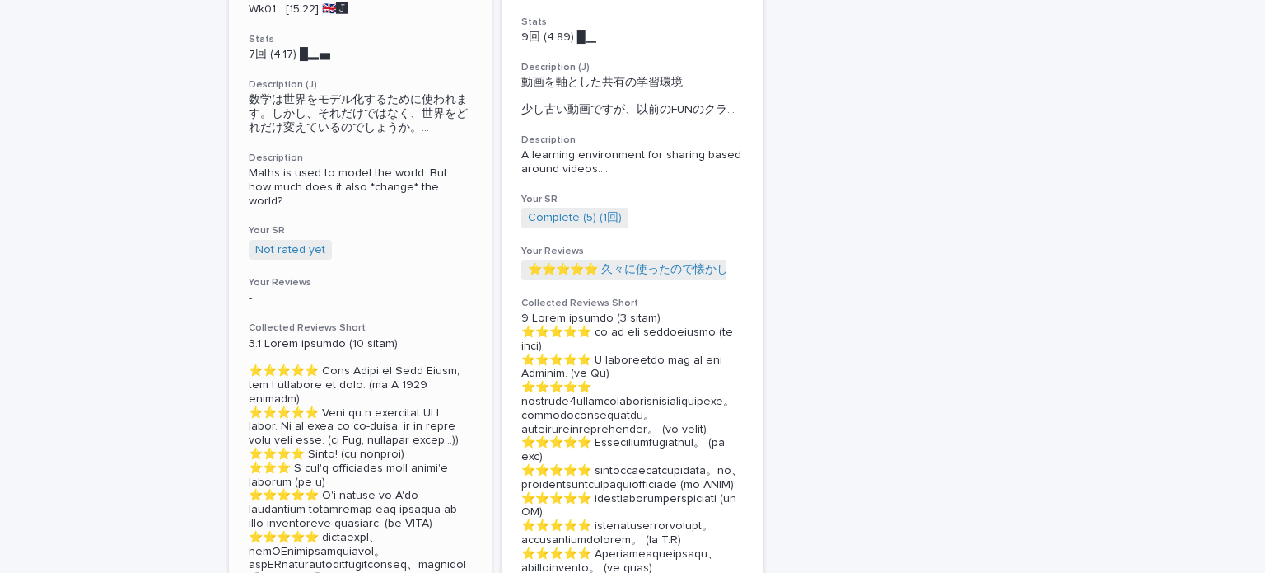
scroll to position [412, 0]
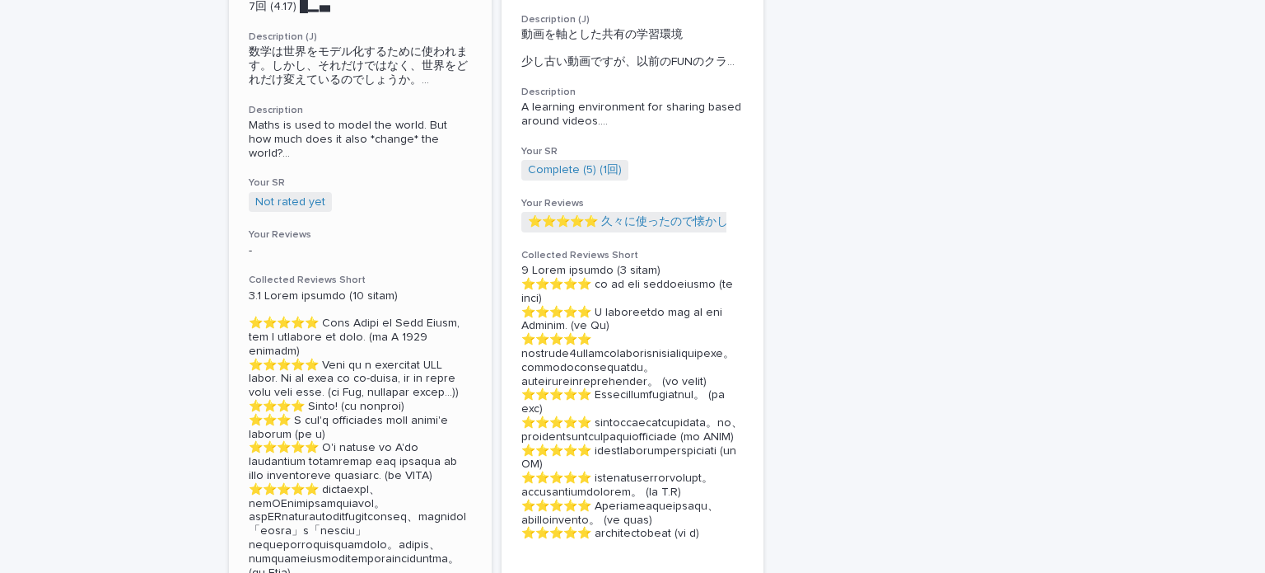
click at [389, 227] on div "🖼How algorithms shape our world Details Wk01 [15:22] 🇬🇧🅹️ Stats 7回 (4.17) █▂▅　　…" at bounding box center [360, 295] width 263 height 855
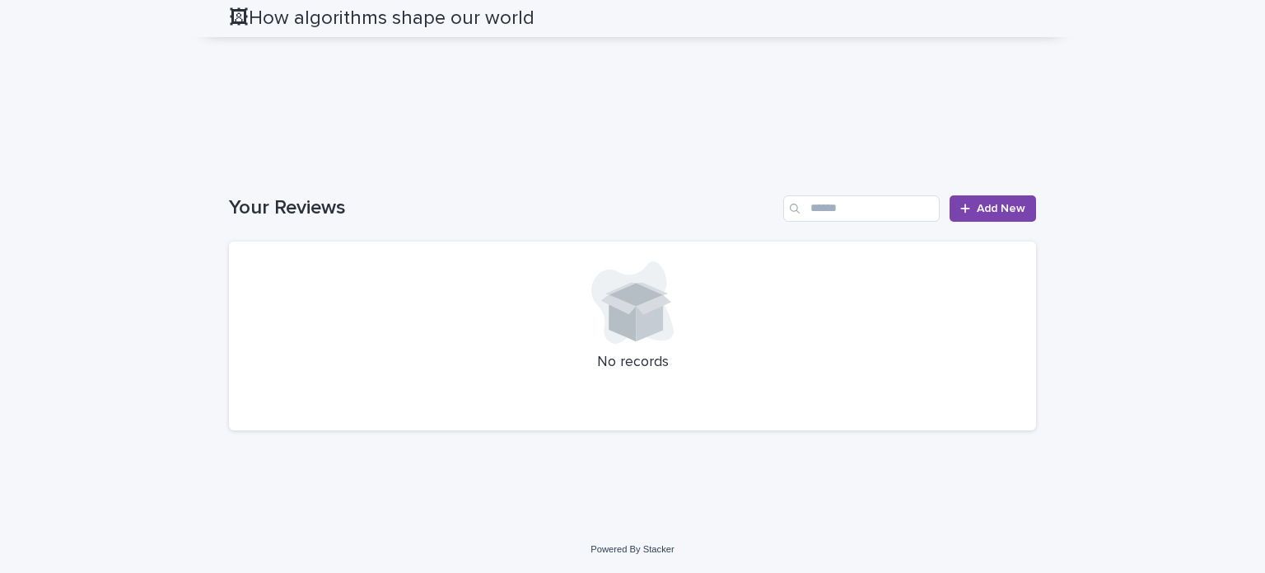
scroll to position [1730, 0]
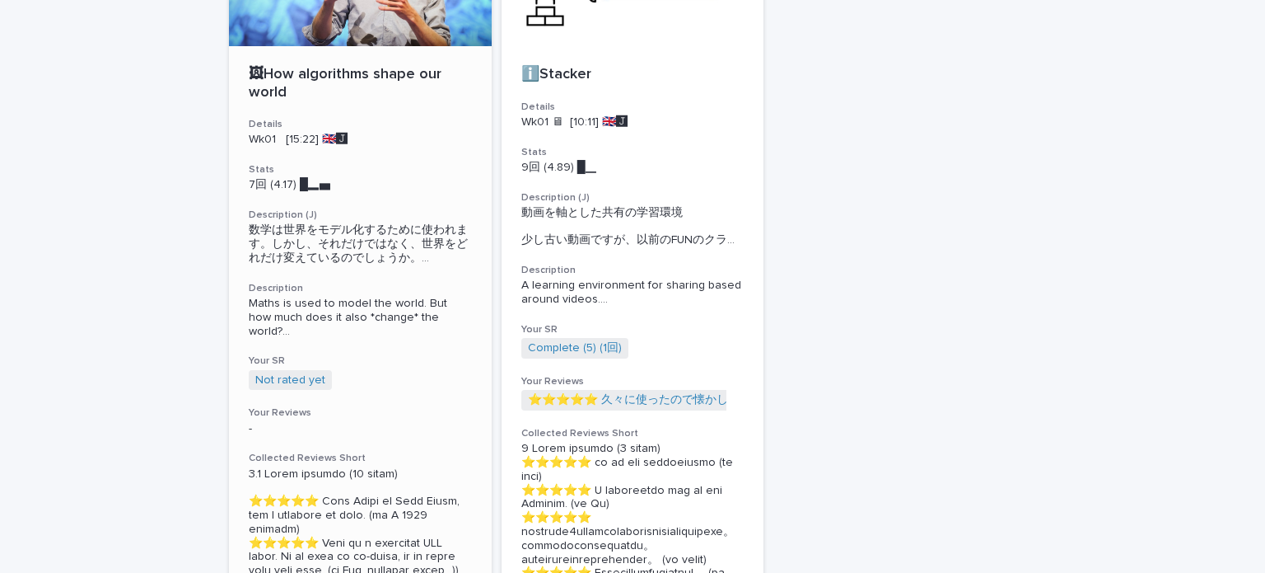
scroll to position [247, 0]
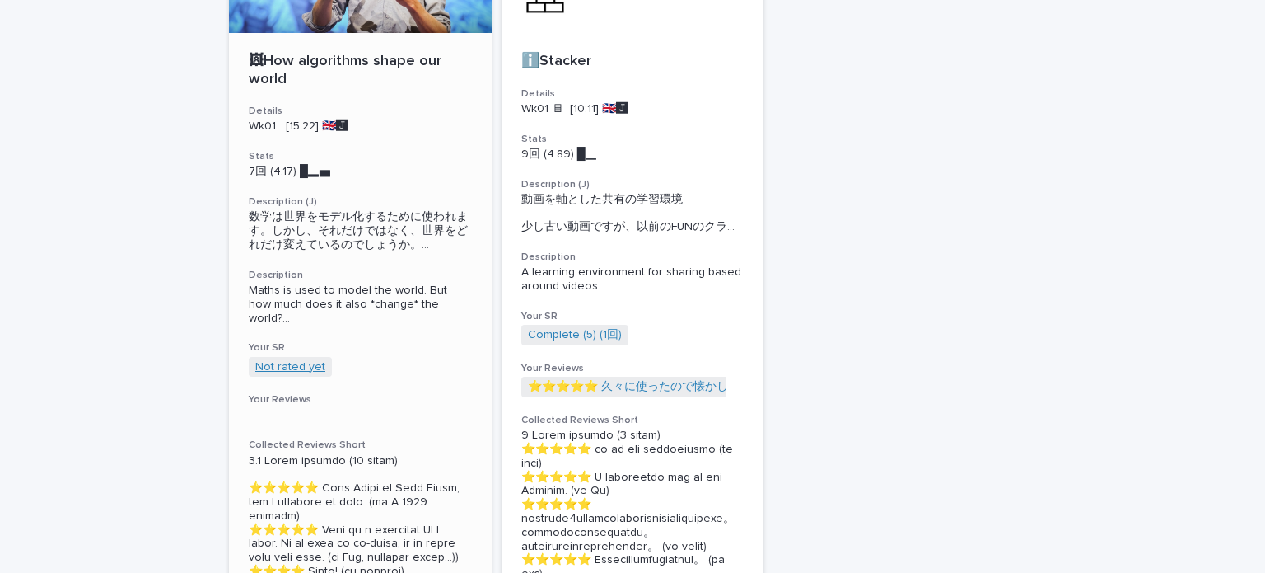
click at [288, 368] on link "Not rated yet" at bounding box center [290, 367] width 70 height 14
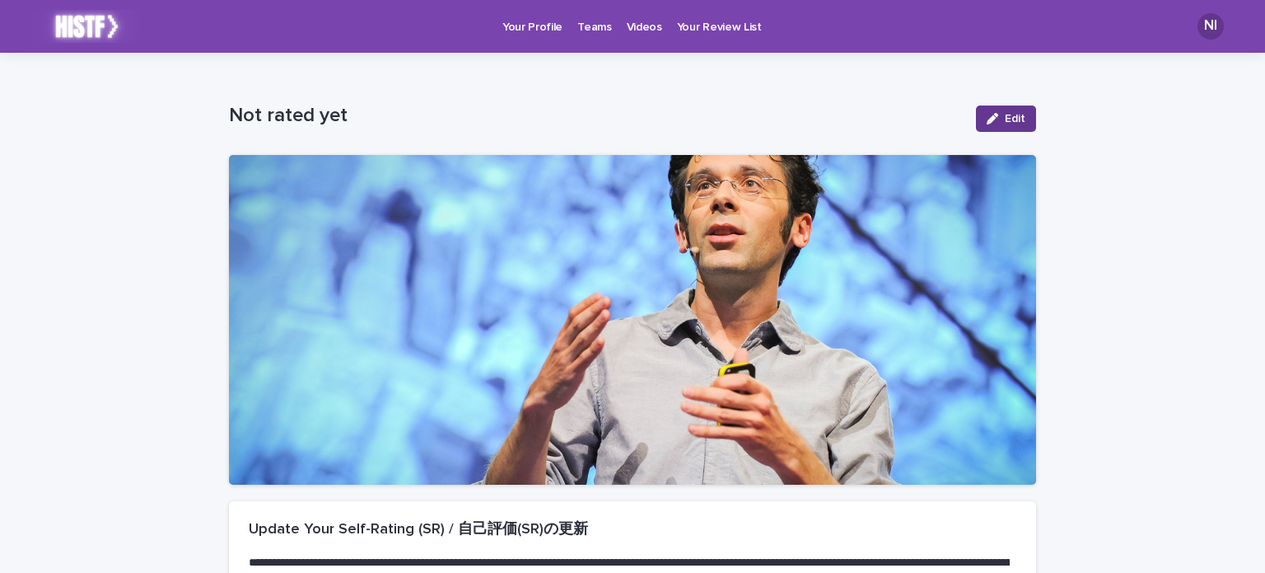
click at [993, 127] on button "Edit" at bounding box center [1006, 118] width 60 height 26
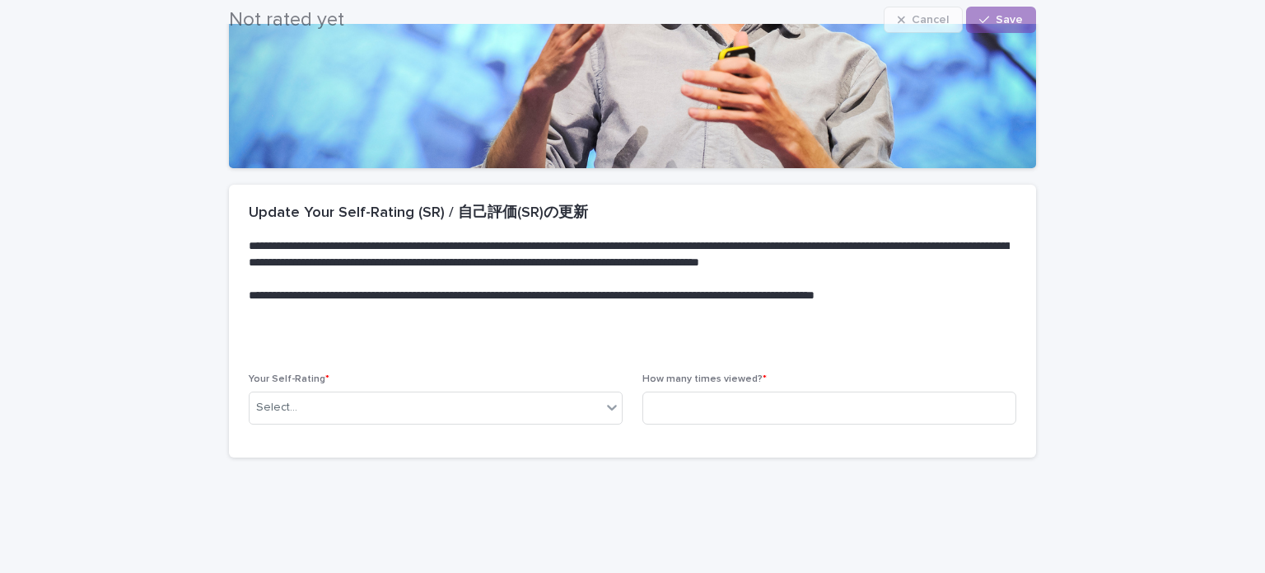
scroll to position [330, 0]
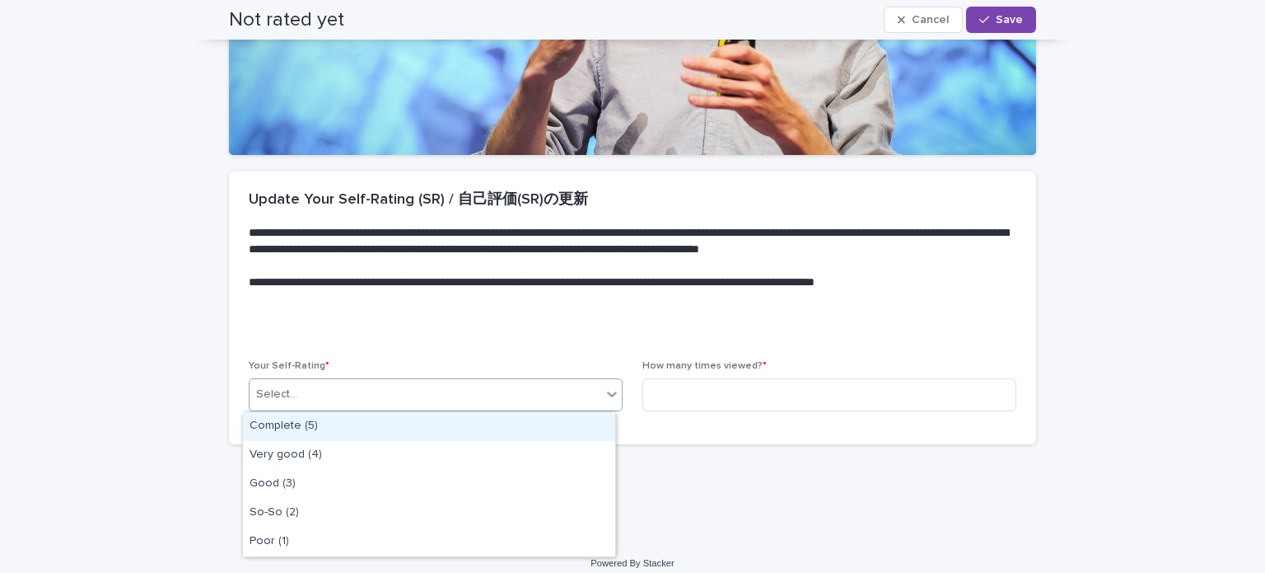
click at [466, 400] on div "Select..." at bounding box center [426, 394] width 352 height 27
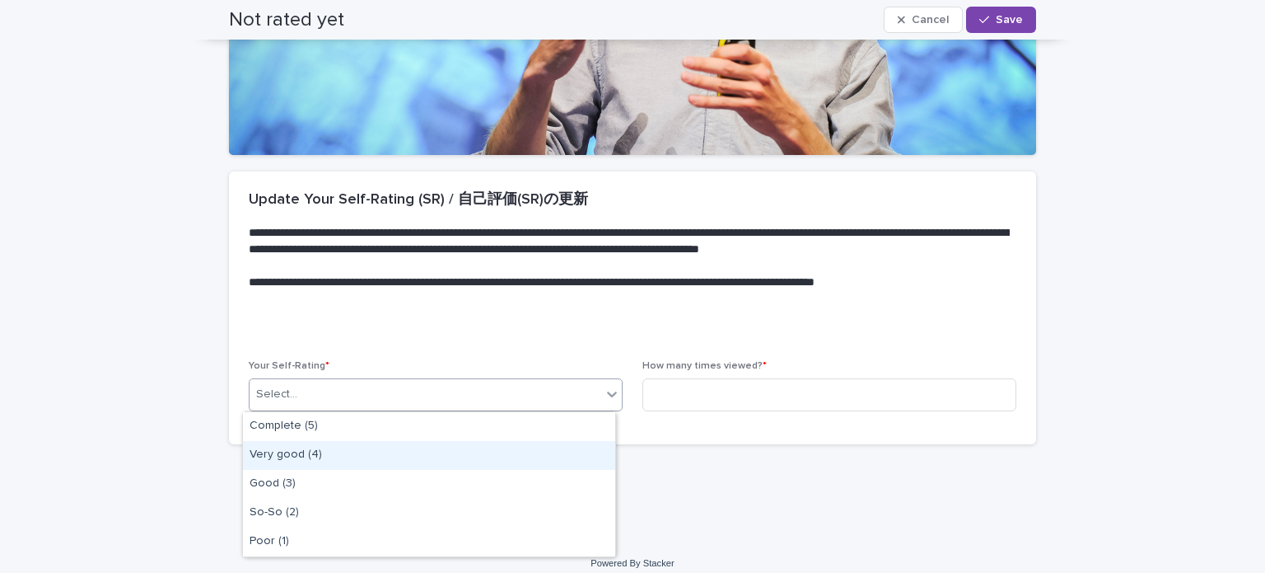
click at [395, 452] on div "Very good (4)" at bounding box center [429, 455] width 372 height 29
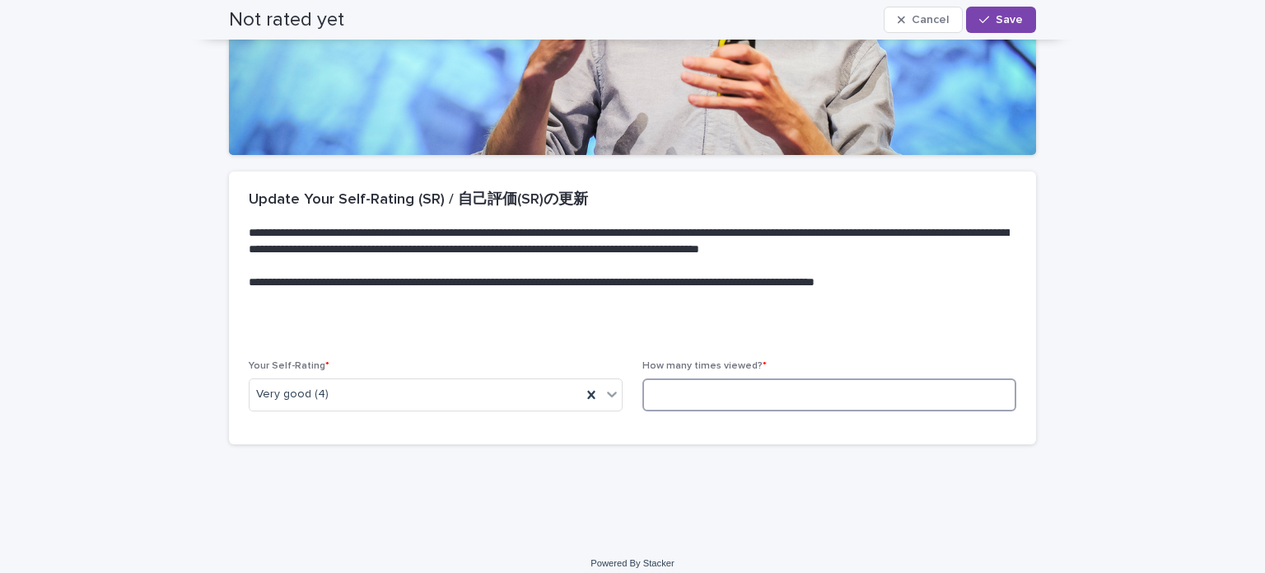
click at [652, 396] on input at bounding box center [830, 394] width 374 height 33
type input "*"
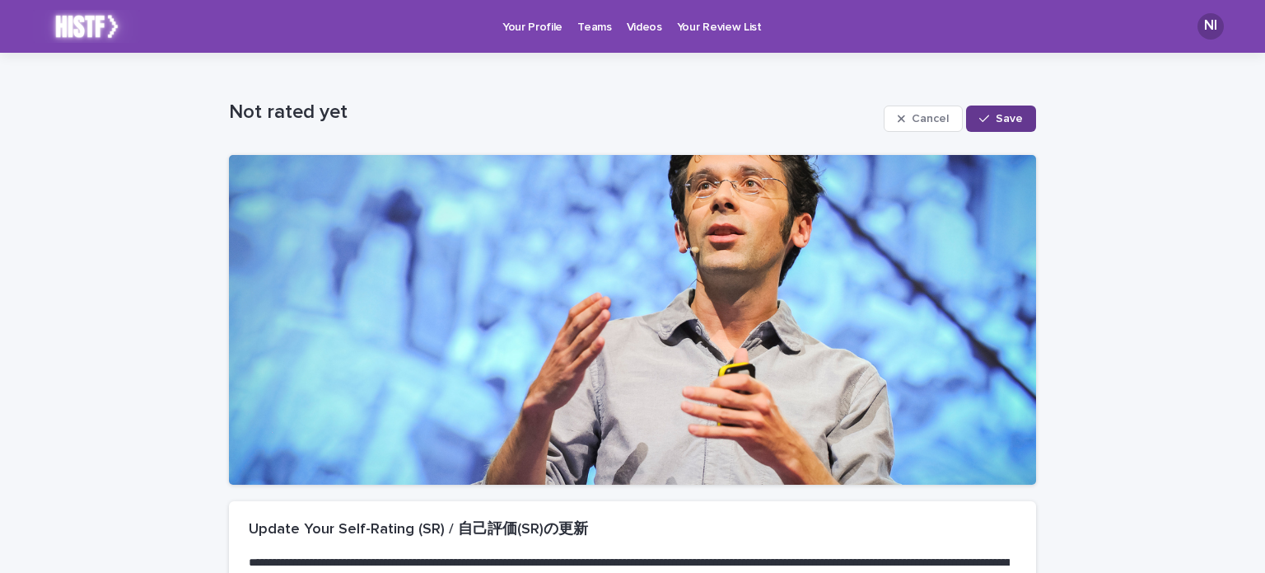
type input "*"
click at [985, 120] on div "button" at bounding box center [988, 119] width 16 height 12
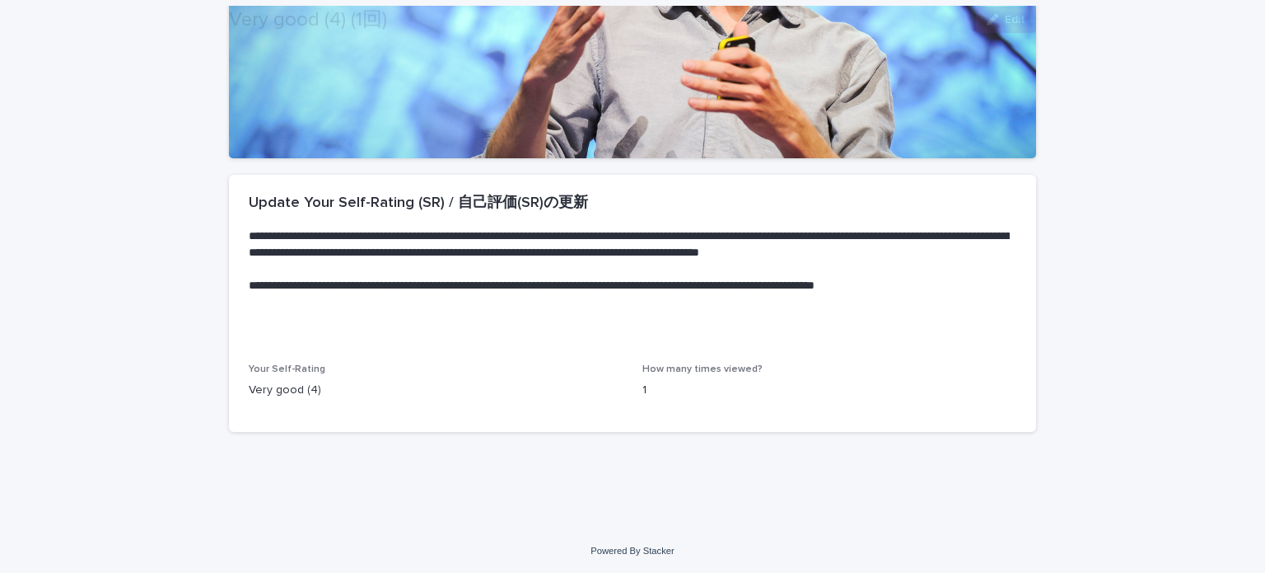
scroll to position [327, 0]
